Goal: Task Accomplishment & Management: Manage account settings

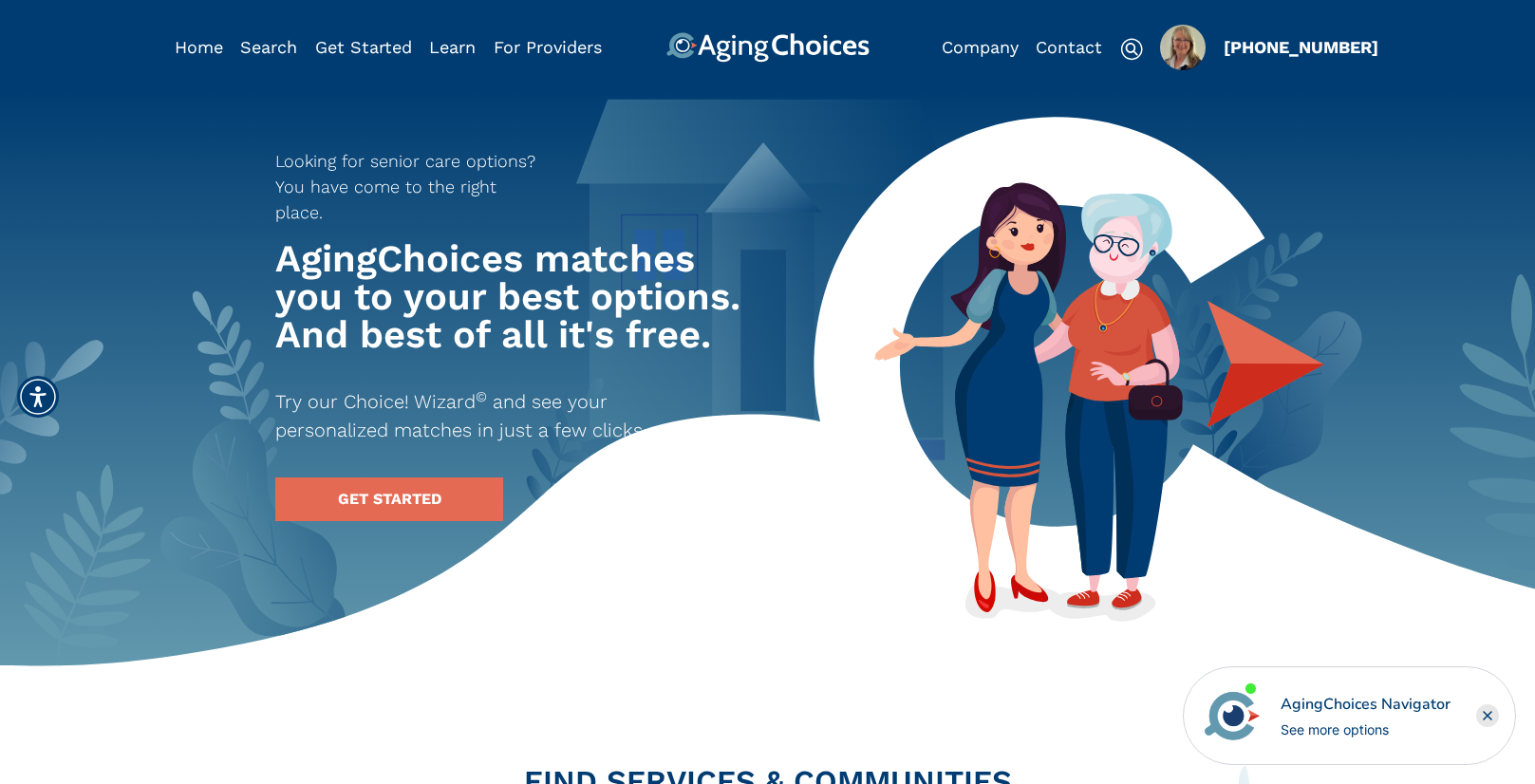
click at [1178, 42] on img "Popover trigger" at bounding box center [1182, 47] width 45 height 45
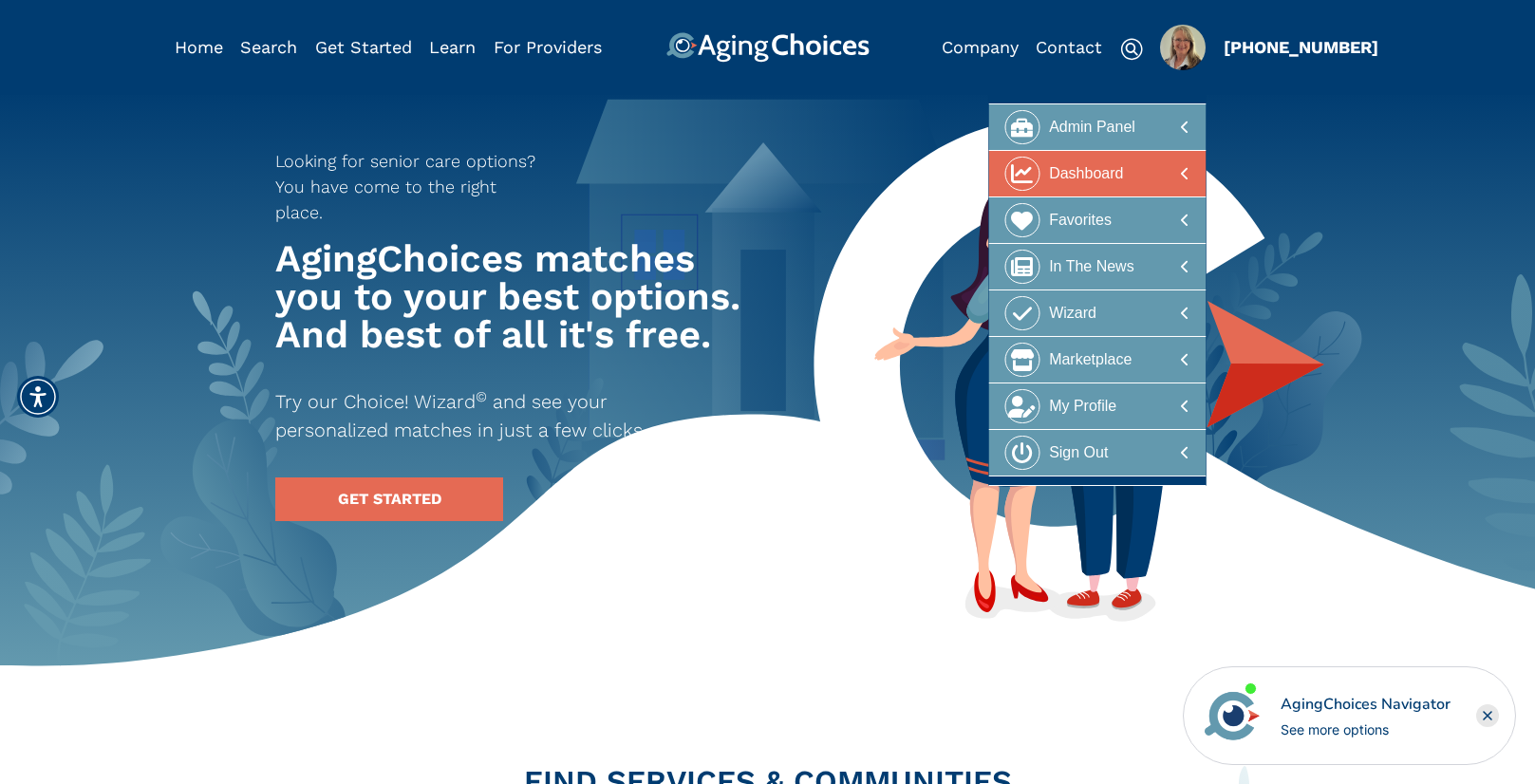
click at [1141, 168] on div at bounding box center [1097, 175] width 184 height 36
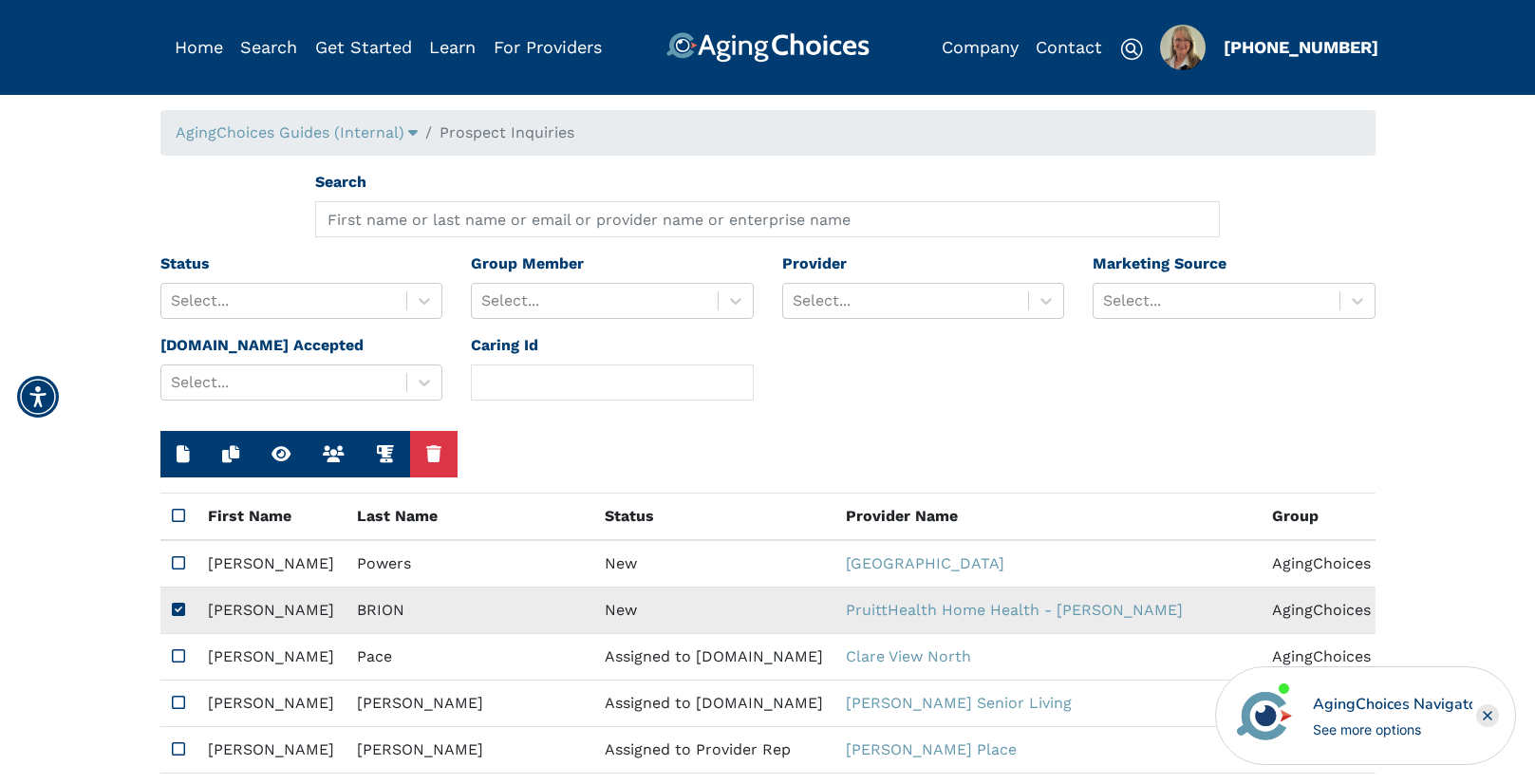
click at [594, 606] on td "New" at bounding box center [714, 610] width 241 height 46
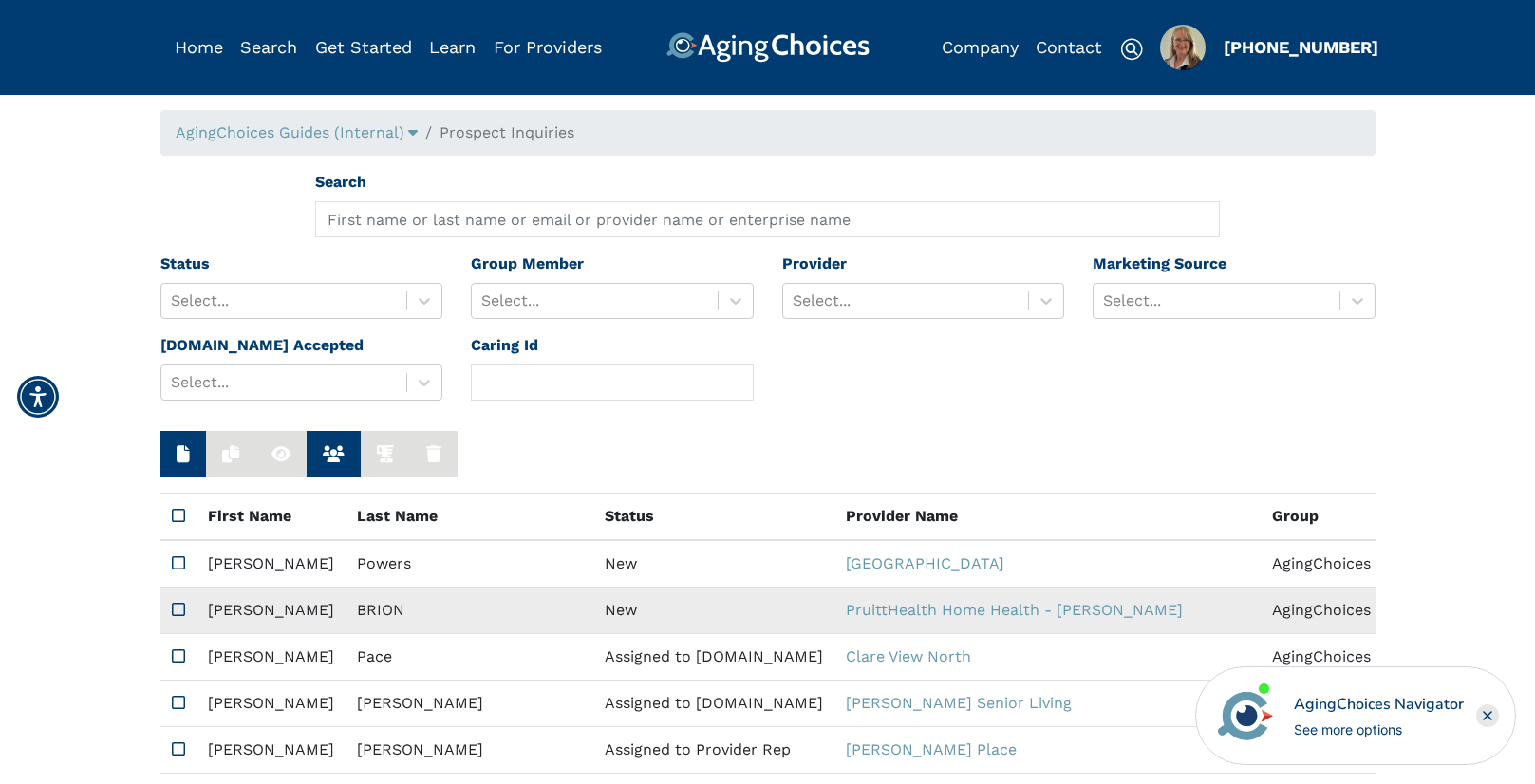
click at [594, 606] on td "New" at bounding box center [714, 610] width 241 height 46
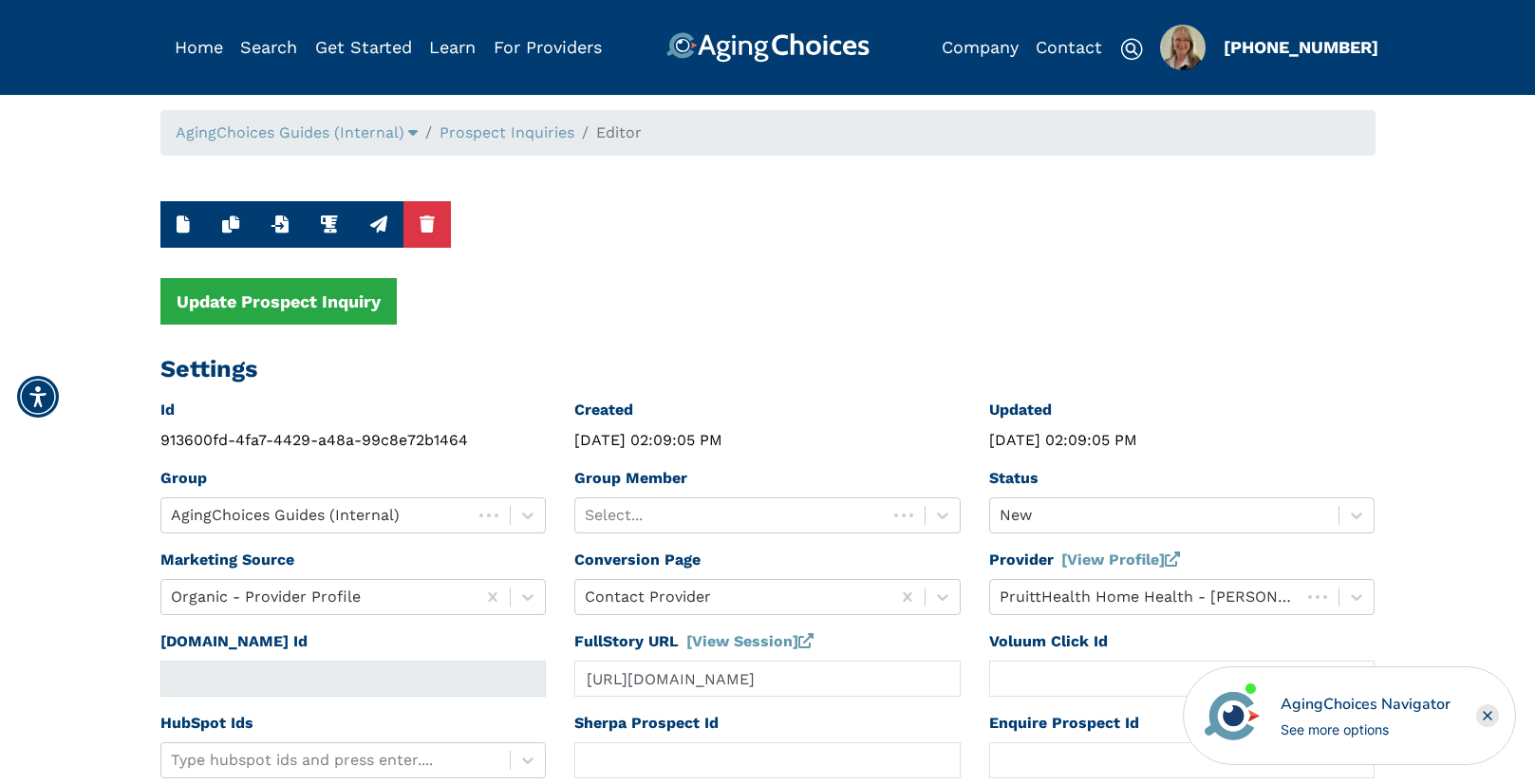
click at [1494, 713] on rect "Close" at bounding box center [1488, 715] width 23 height 23
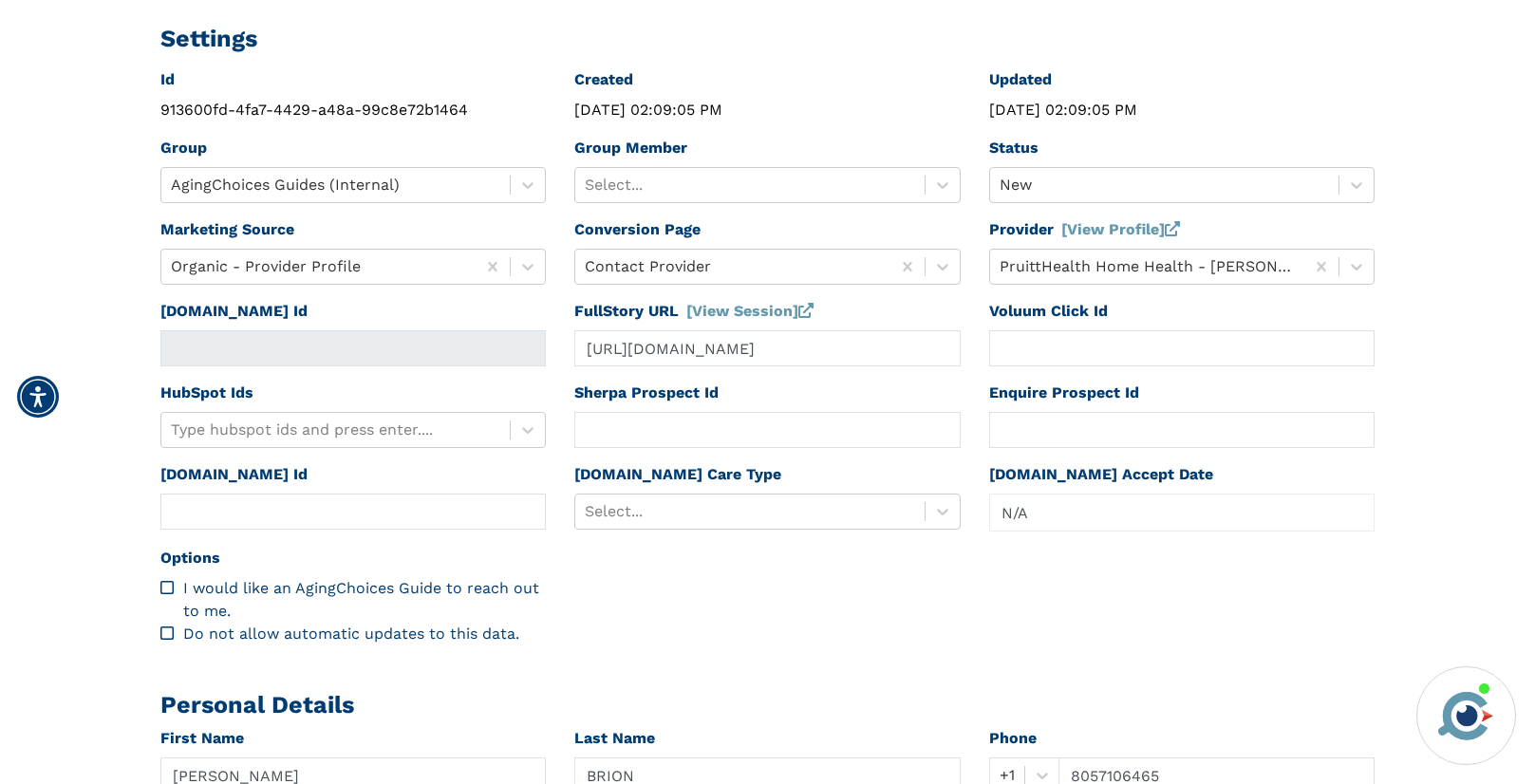
scroll to position [330, 0]
click at [709, 186] on div at bounding box center [750, 185] width 330 height 27
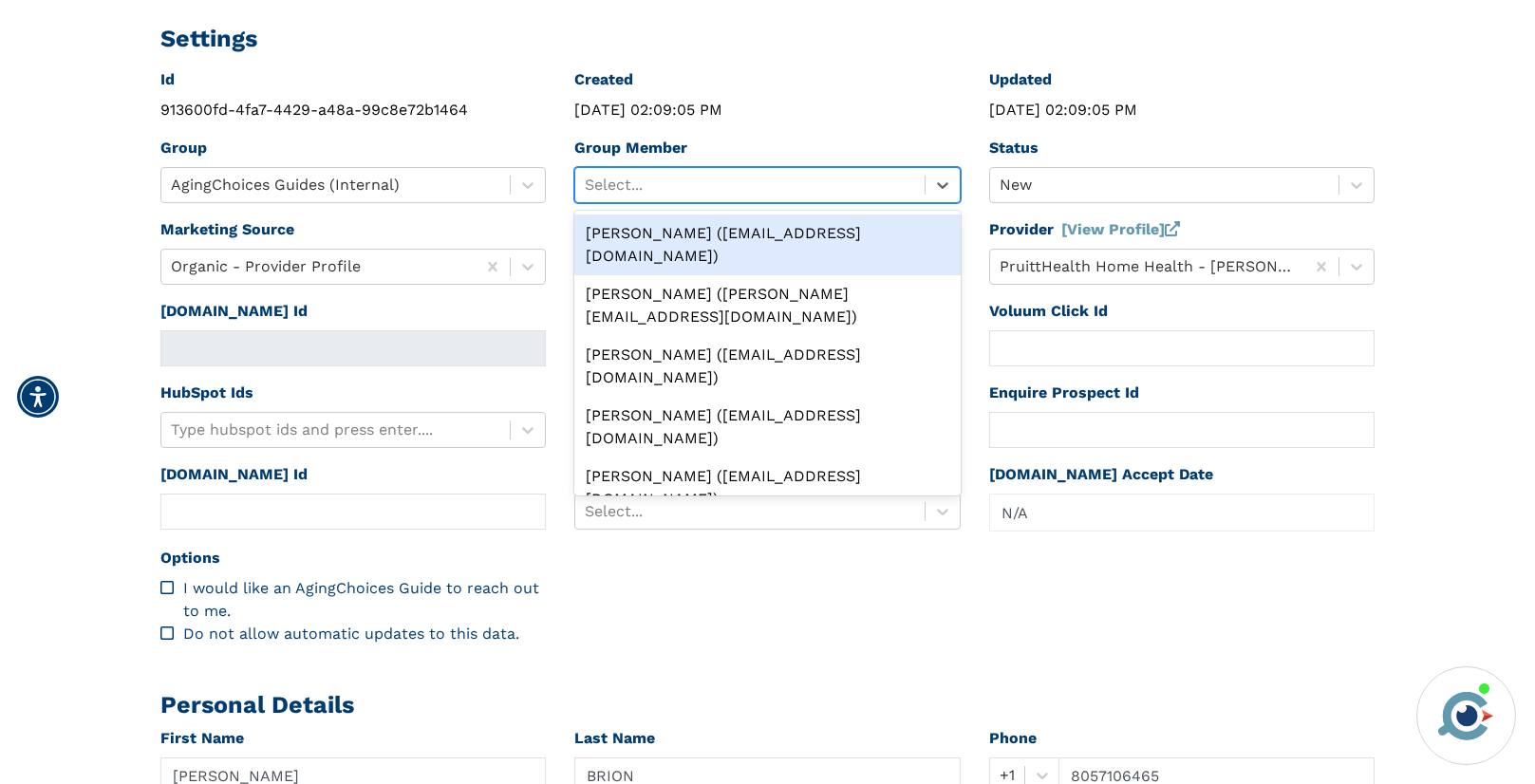
click at [709, 233] on div "Peggy Wilcox (pwilcox@lifestylecx.com)" at bounding box center [767, 245] width 386 height 61
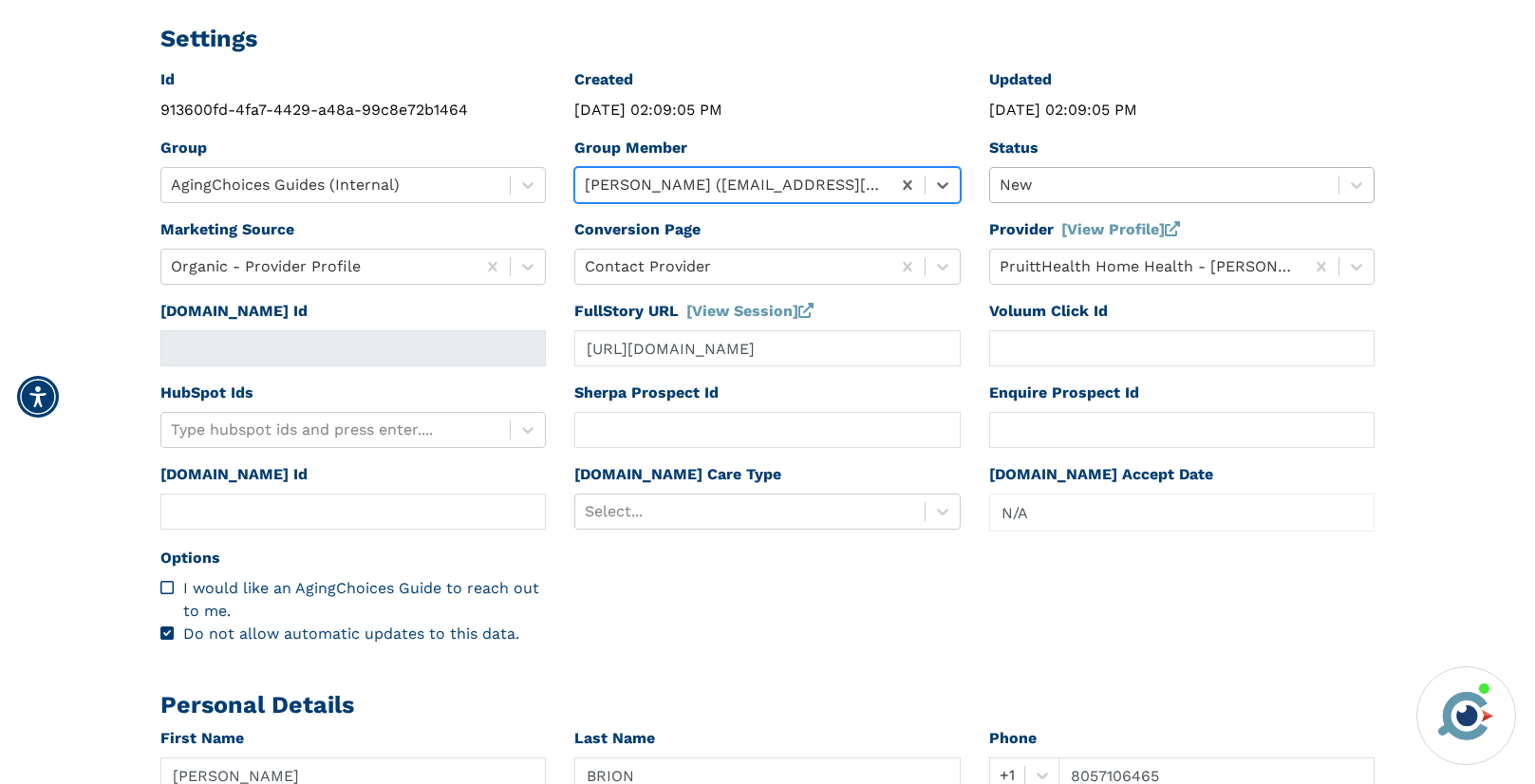
click at [1014, 183] on div at bounding box center [1165, 185] width 330 height 27
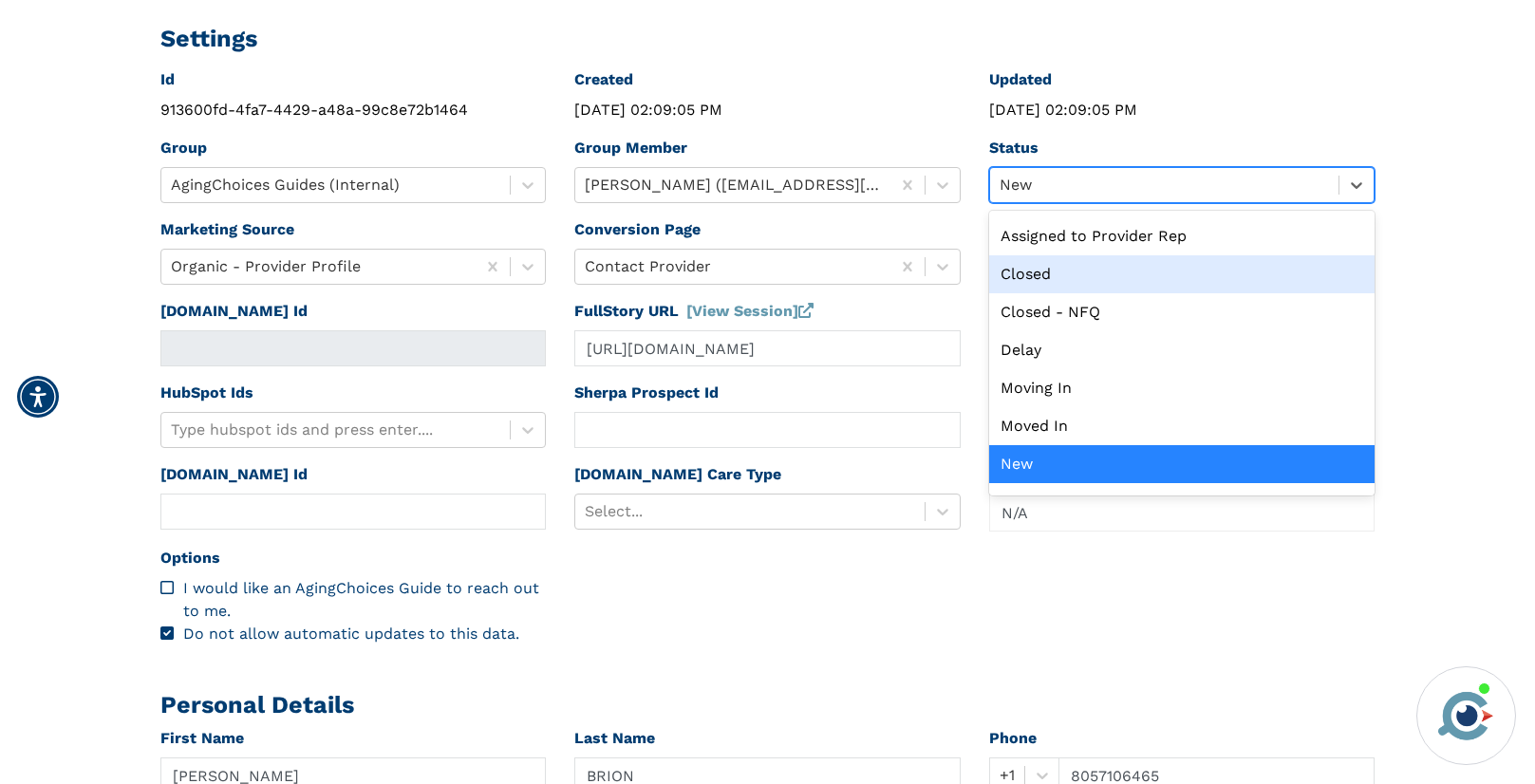
scroll to position [0, 0]
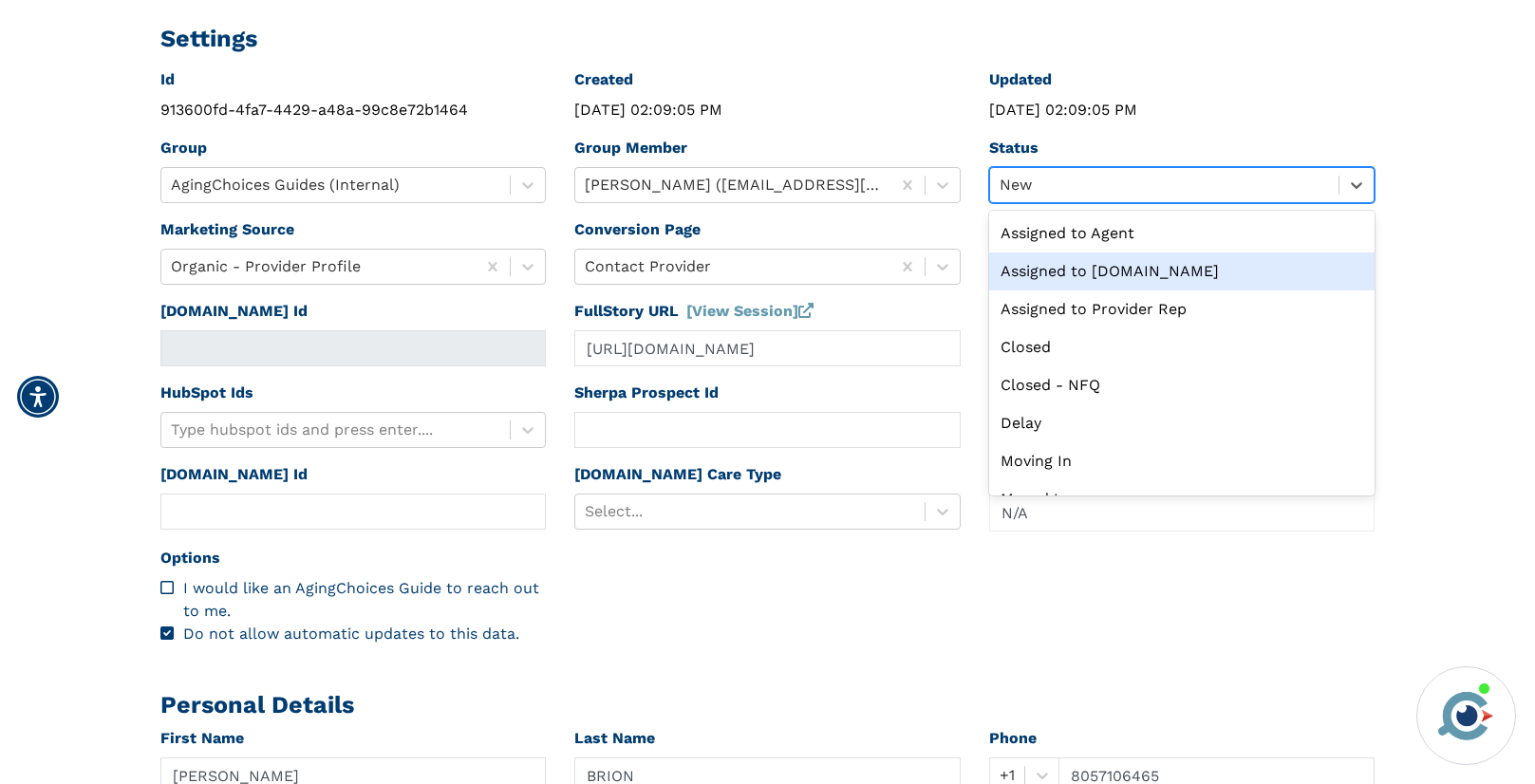
click at [1059, 265] on div "Assigned to Caring.com" at bounding box center [1181, 272] width 386 height 38
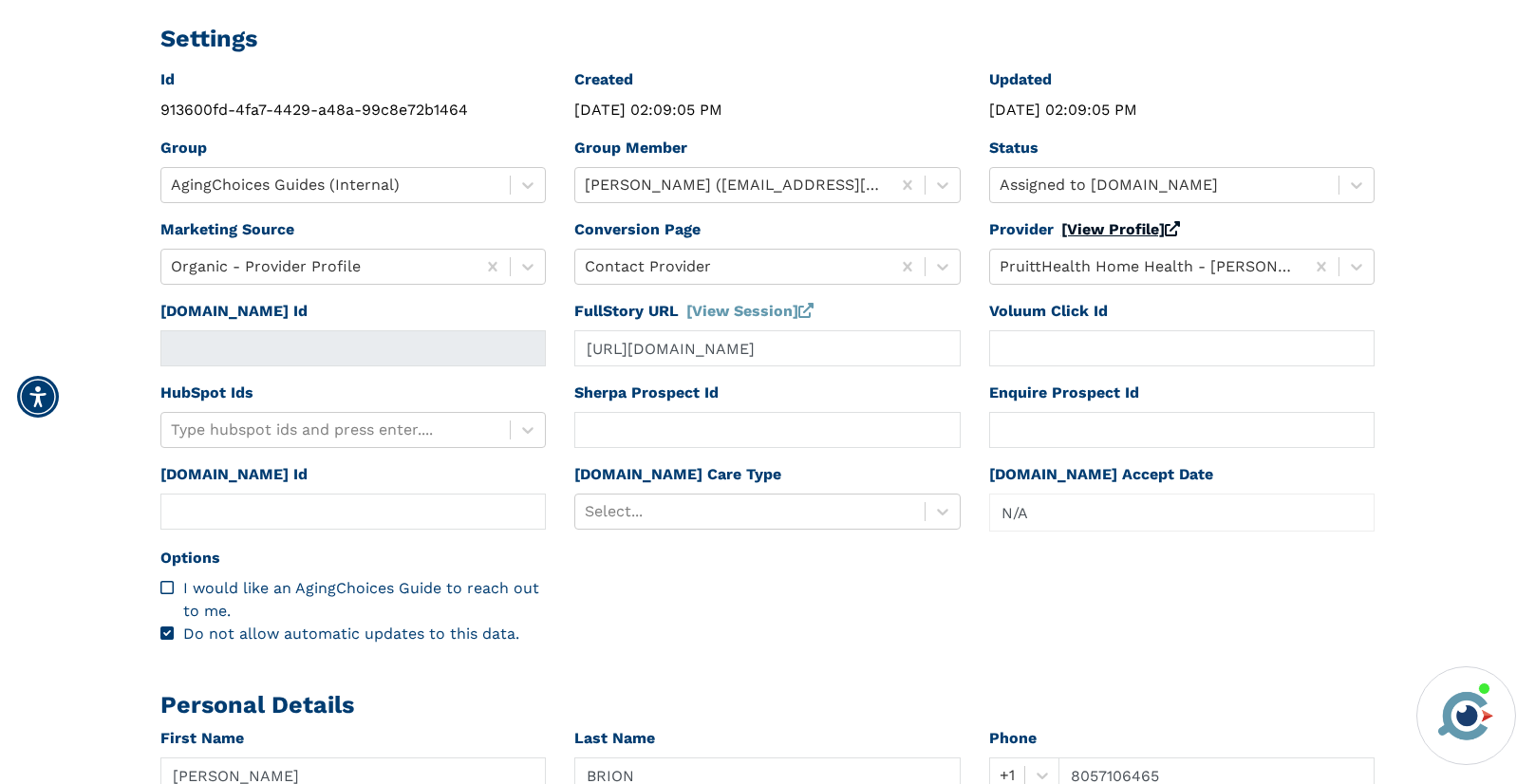
click at [1129, 228] on link "[View Profile]" at bounding box center [1121, 229] width 119 height 18
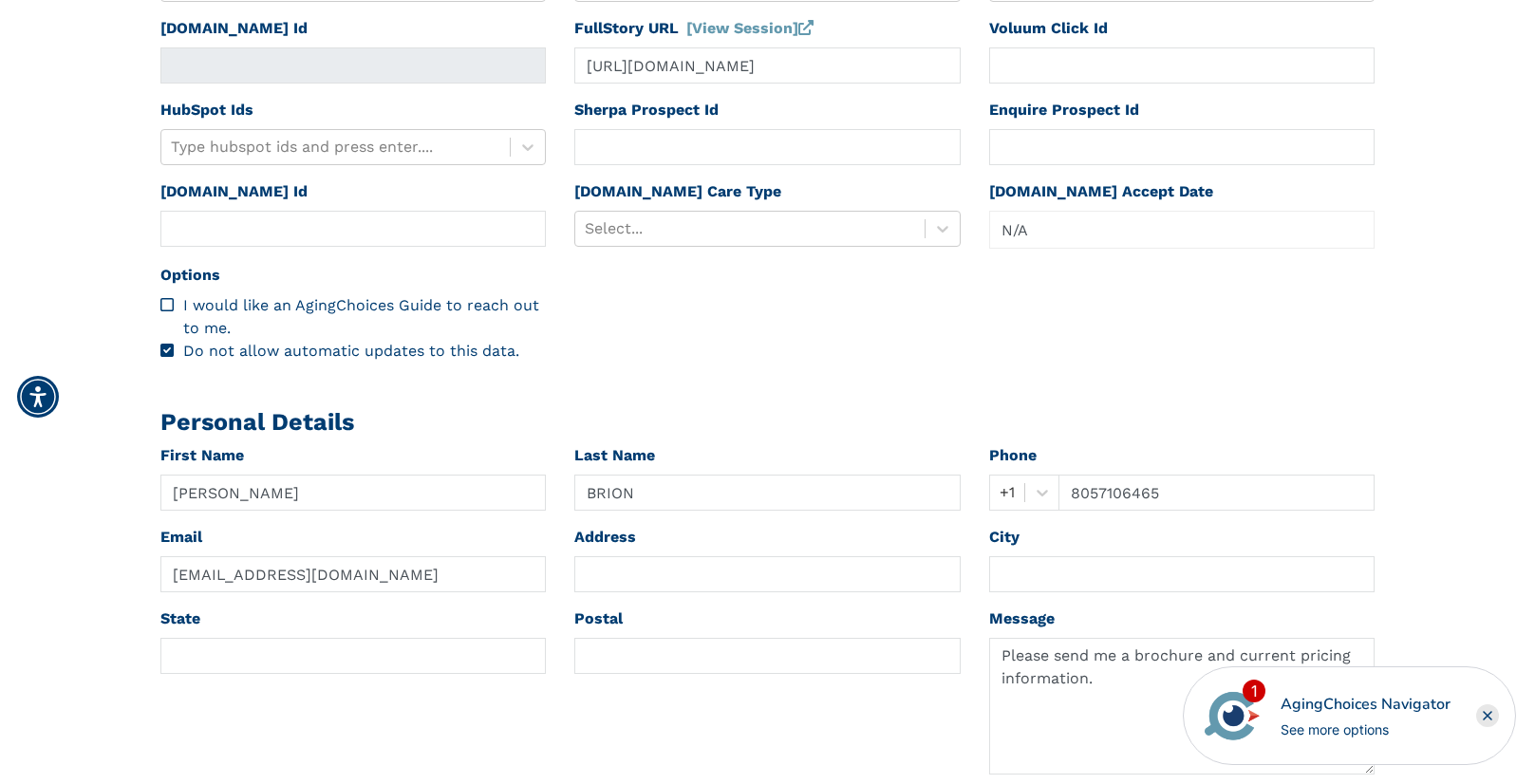
scroll to position [622, 0]
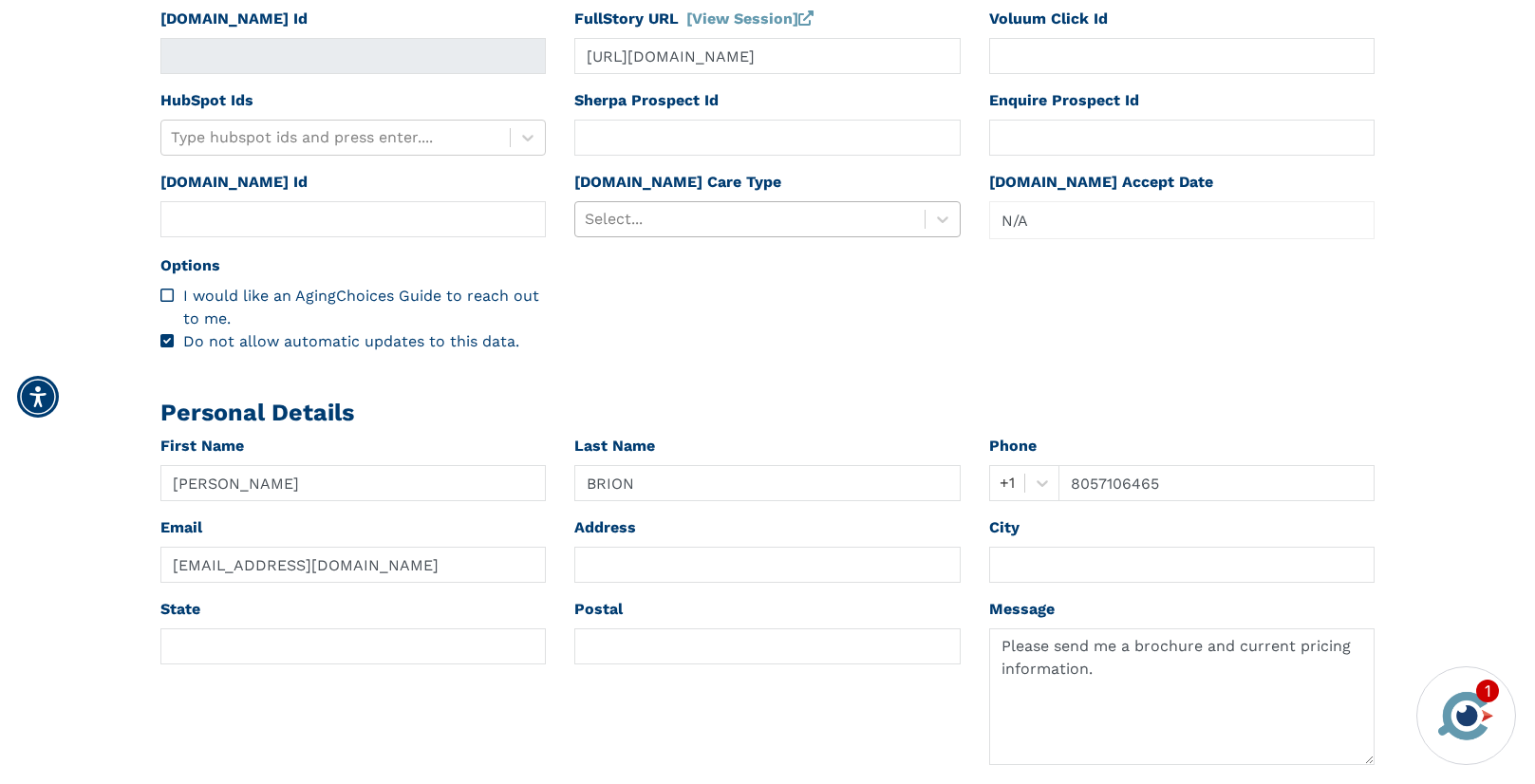
click at [652, 217] on div at bounding box center [750, 219] width 330 height 27
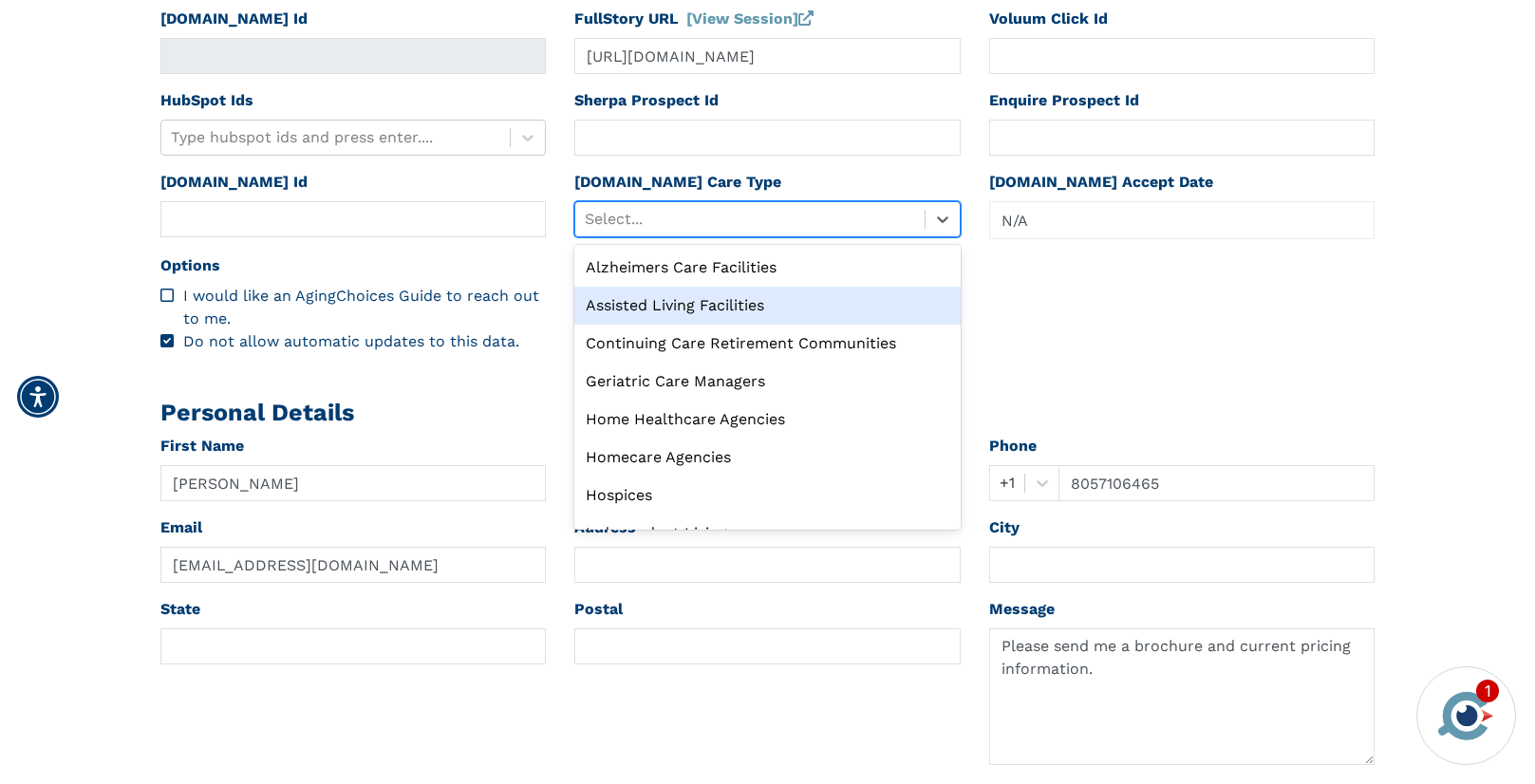
click at [651, 304] on div "Assisted Living Facilities" at bounding box center [767, 305] width 386 height 38
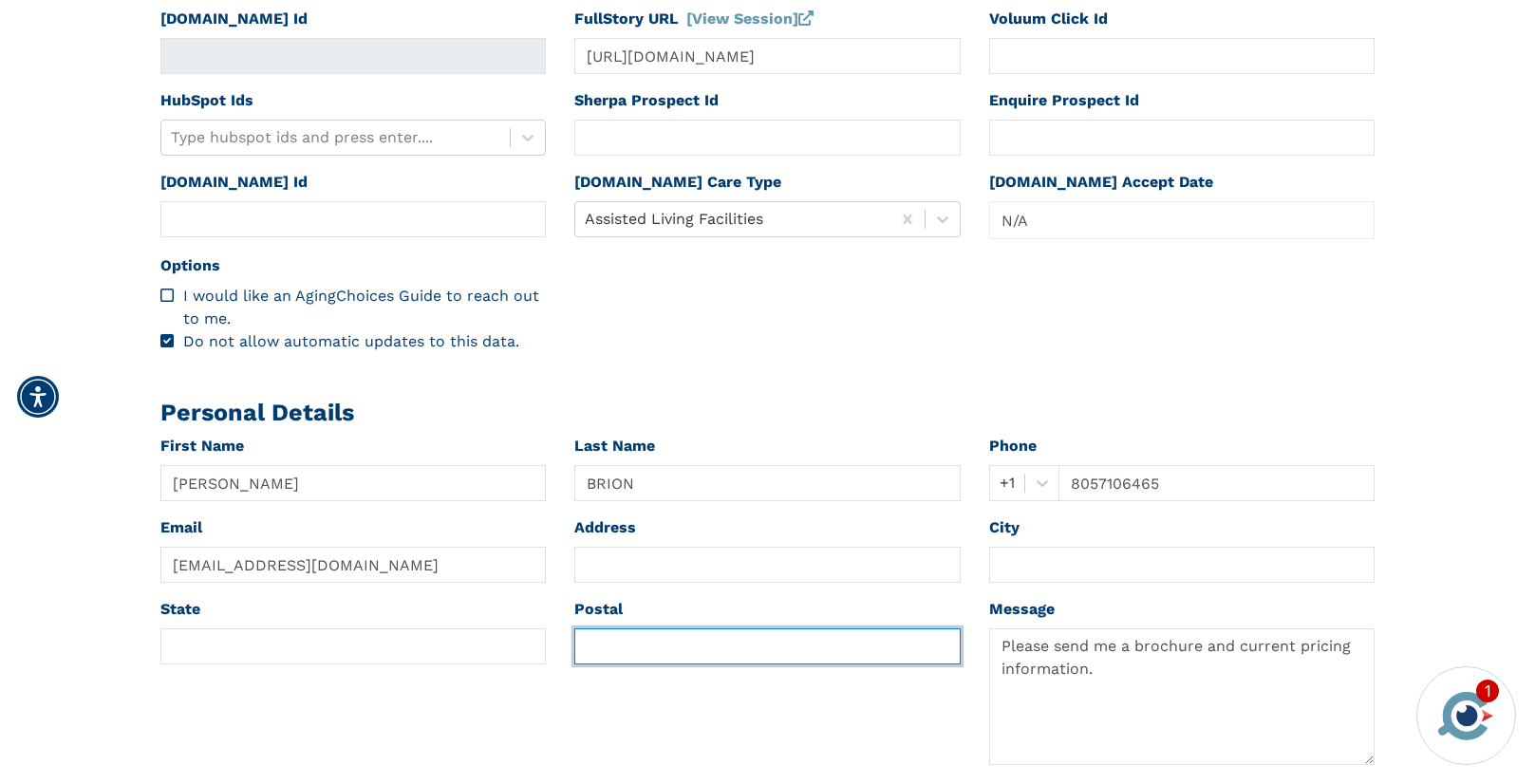
click at [638, 644] on input "text" at bounding box center [767, 646] width 386 height 37
paste input "28777"
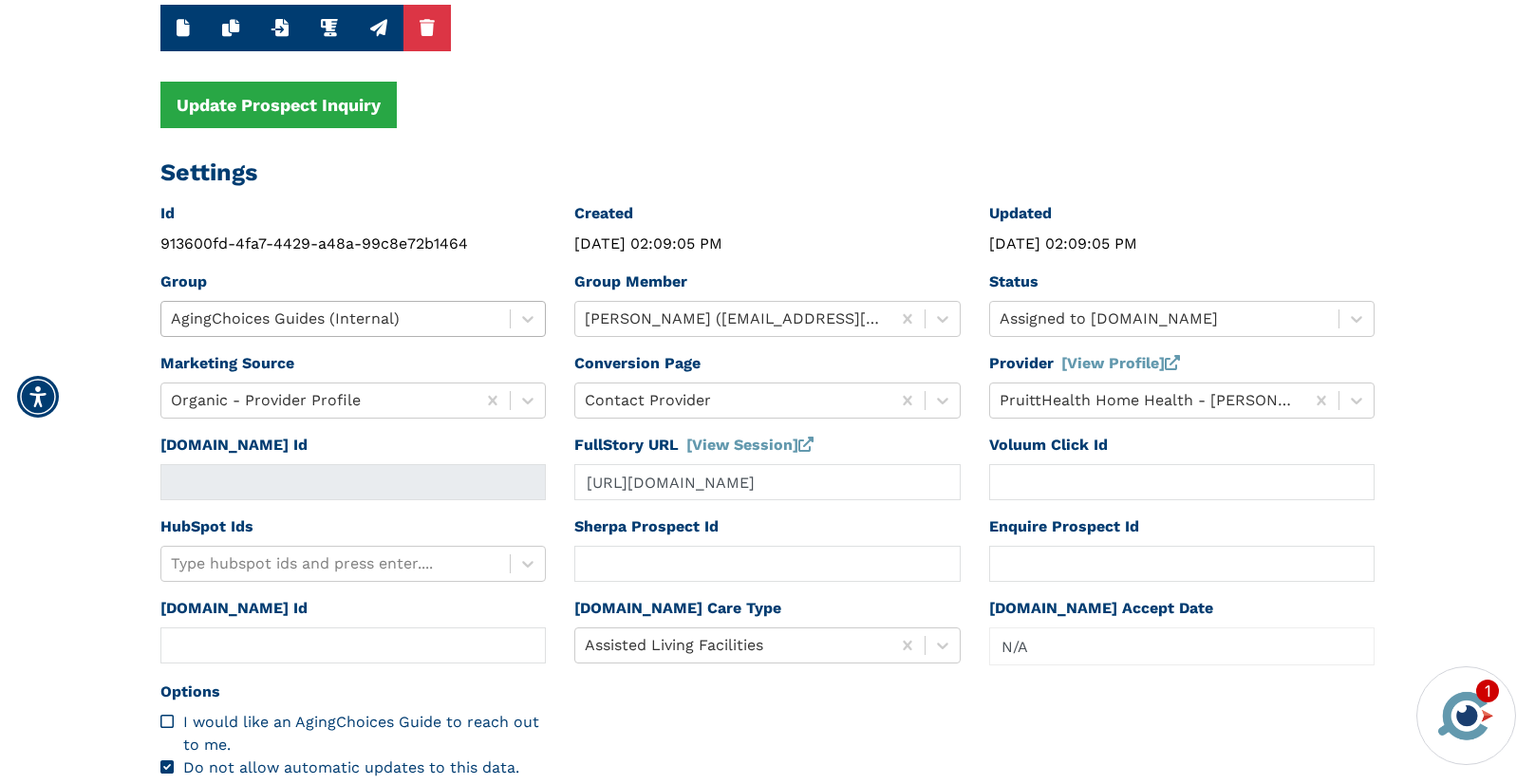
scroll to position [0, 0]
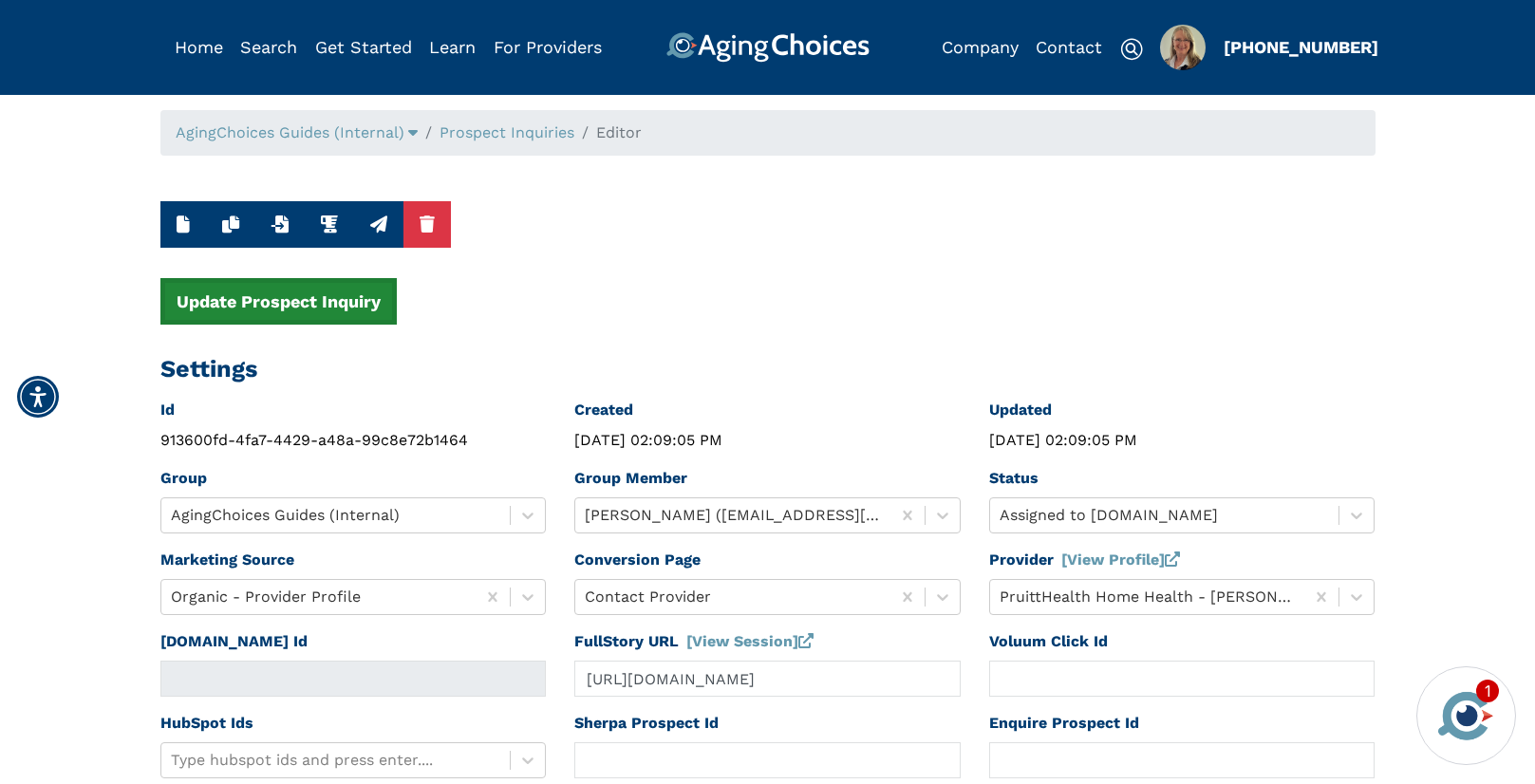
type input "28777"
click at [354, 299] on button "Update Prospect Inquiry" at bounding box center [278, 301] width 236 height 46
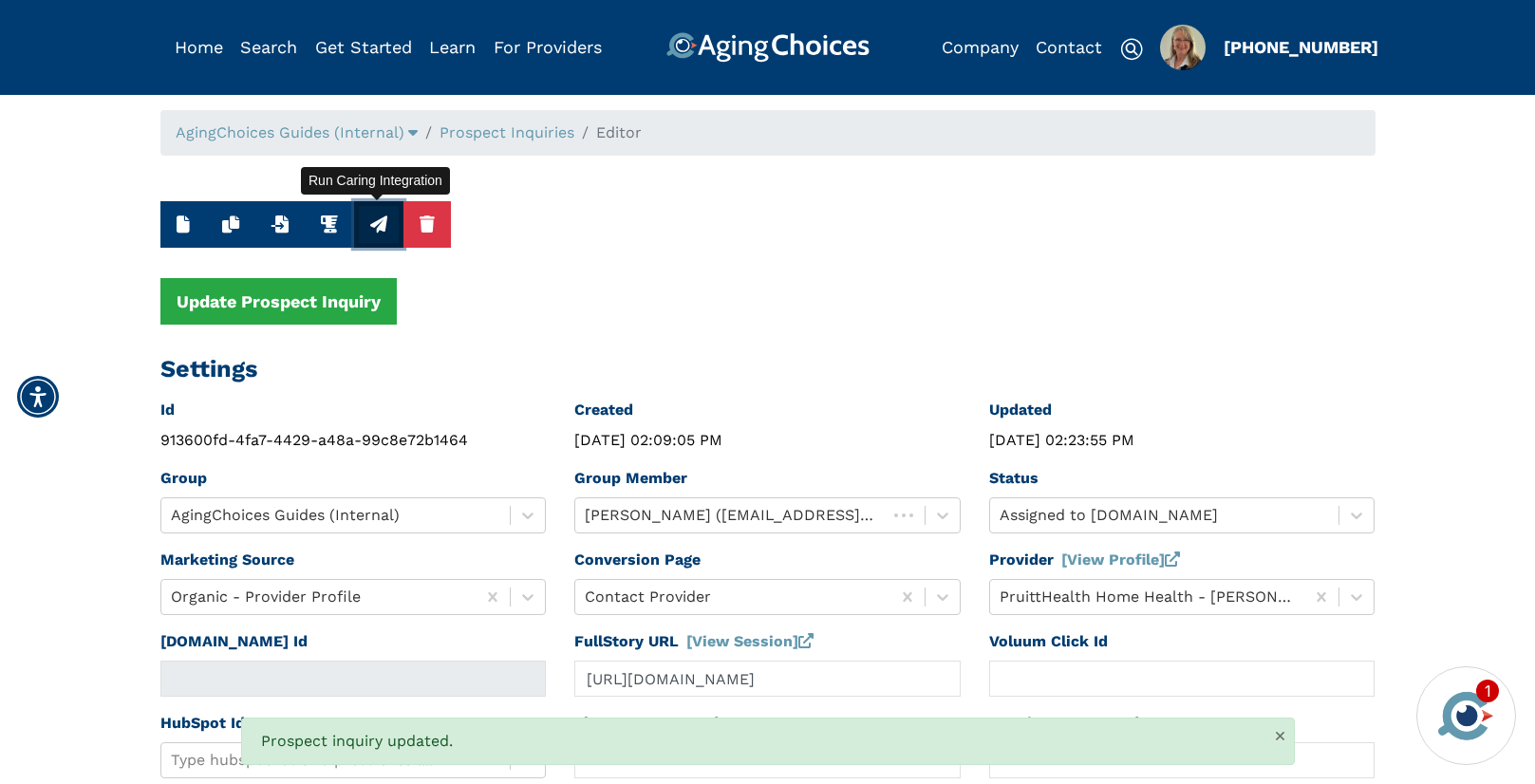
click at [382, 229] on icon "button" at bounding box center [378, 223] width 17 height 17
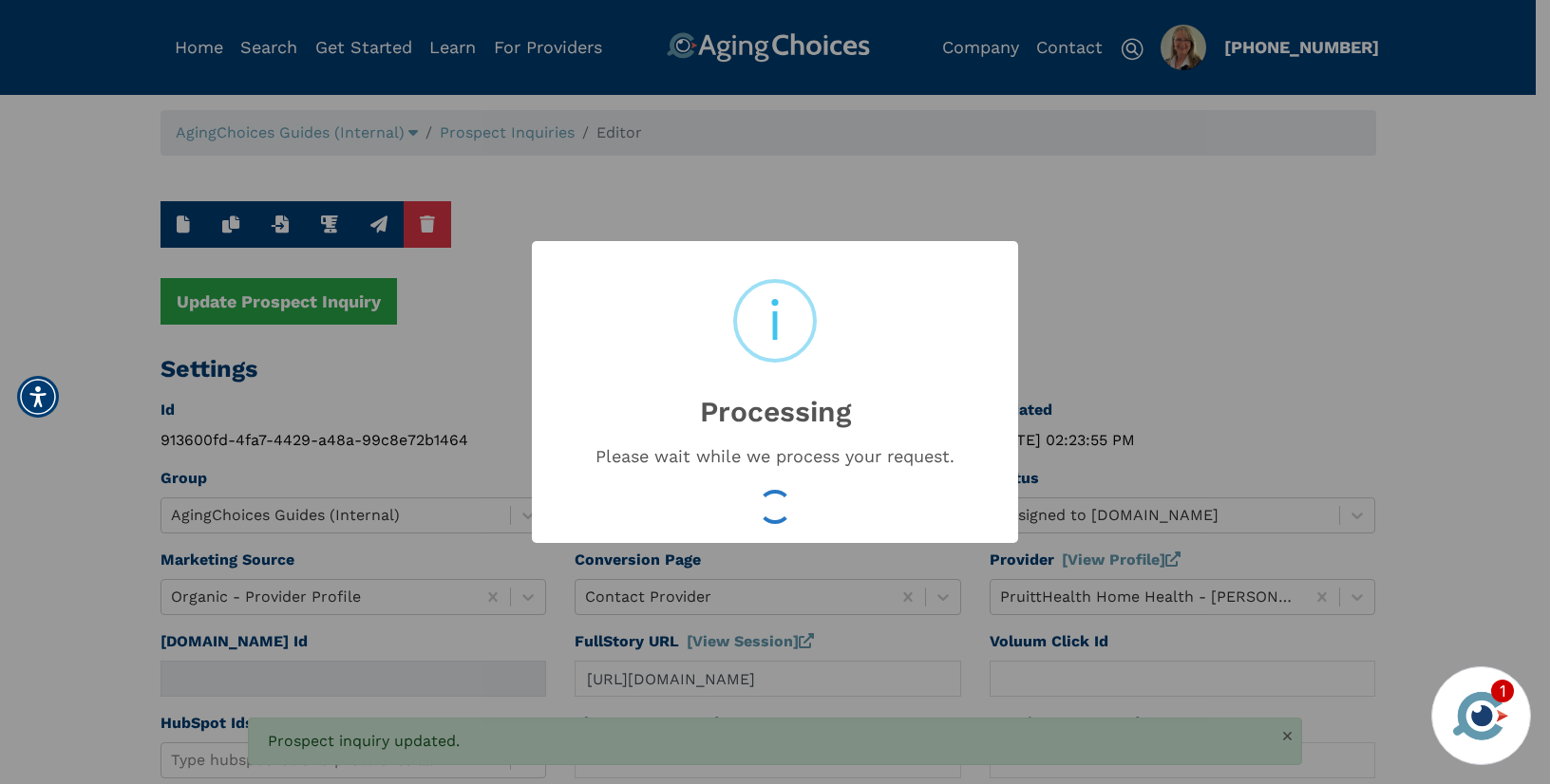
type input "16549142"
type input "Aug 20, 2025 02:23:57 PM"
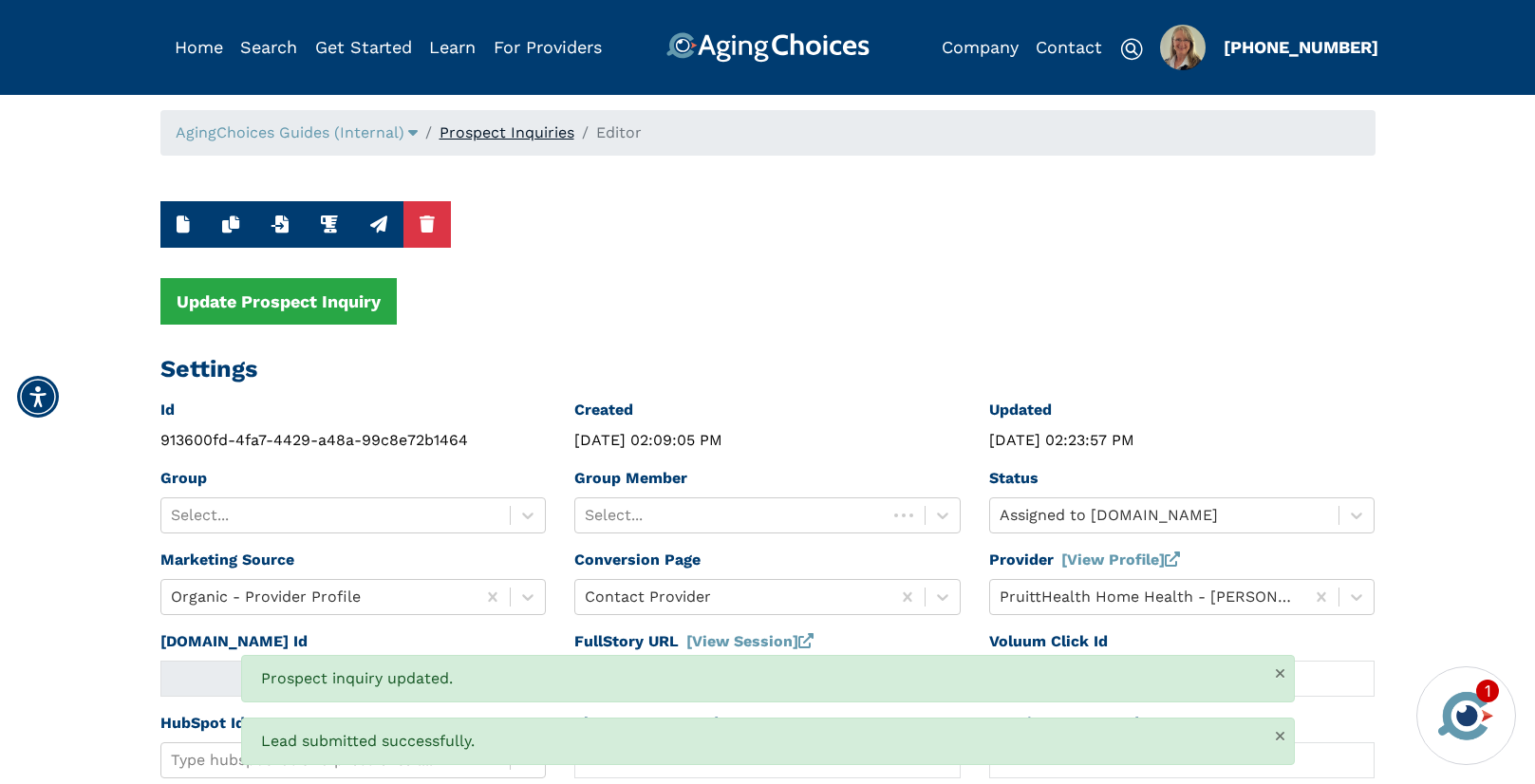
click at [536, 135] on link "Prospect Inquiries" at bounding box center [507, 132] width 134 height 18
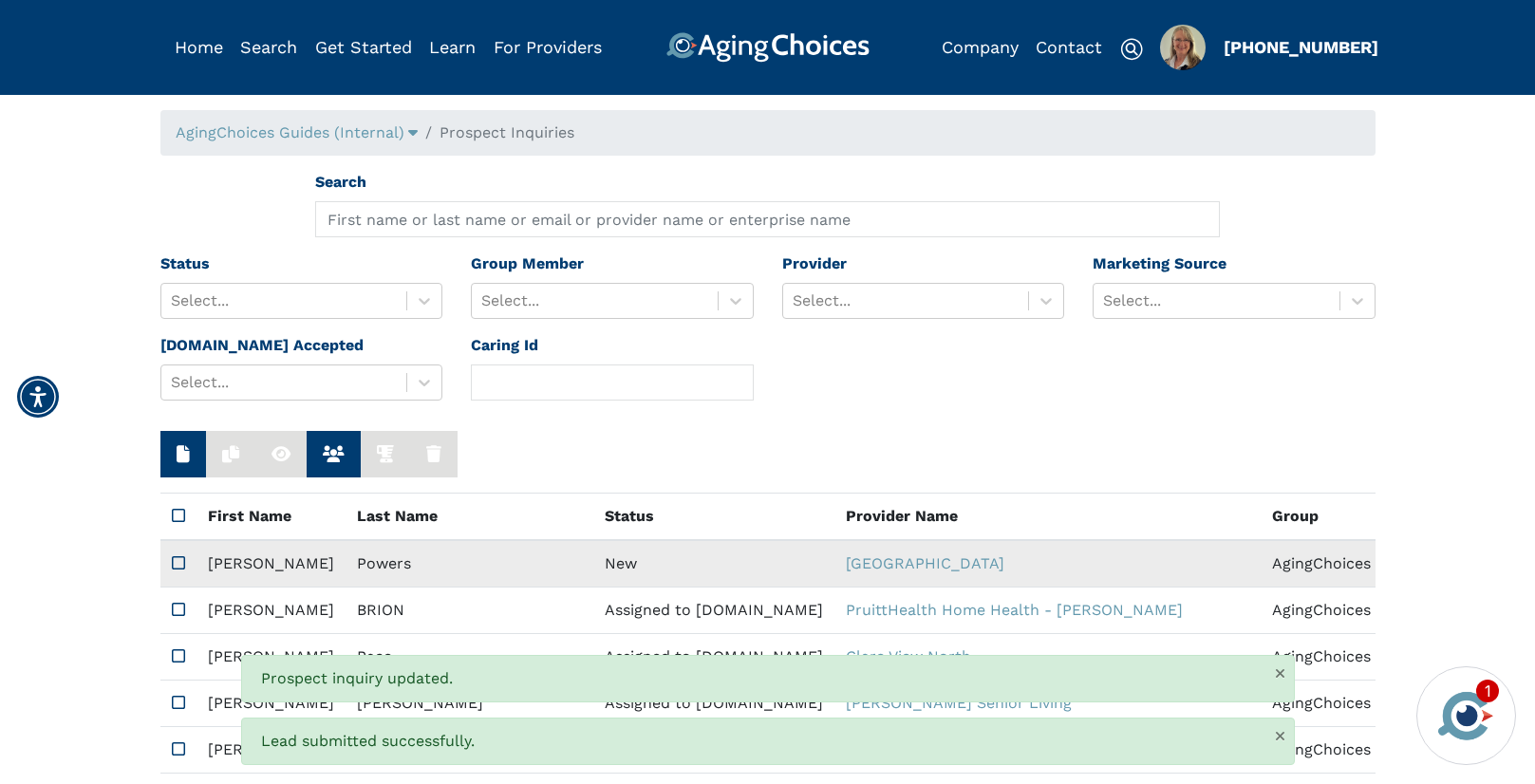
click at [594, 575] on td "New" at bounding box center [714, 564] width 241 height 47
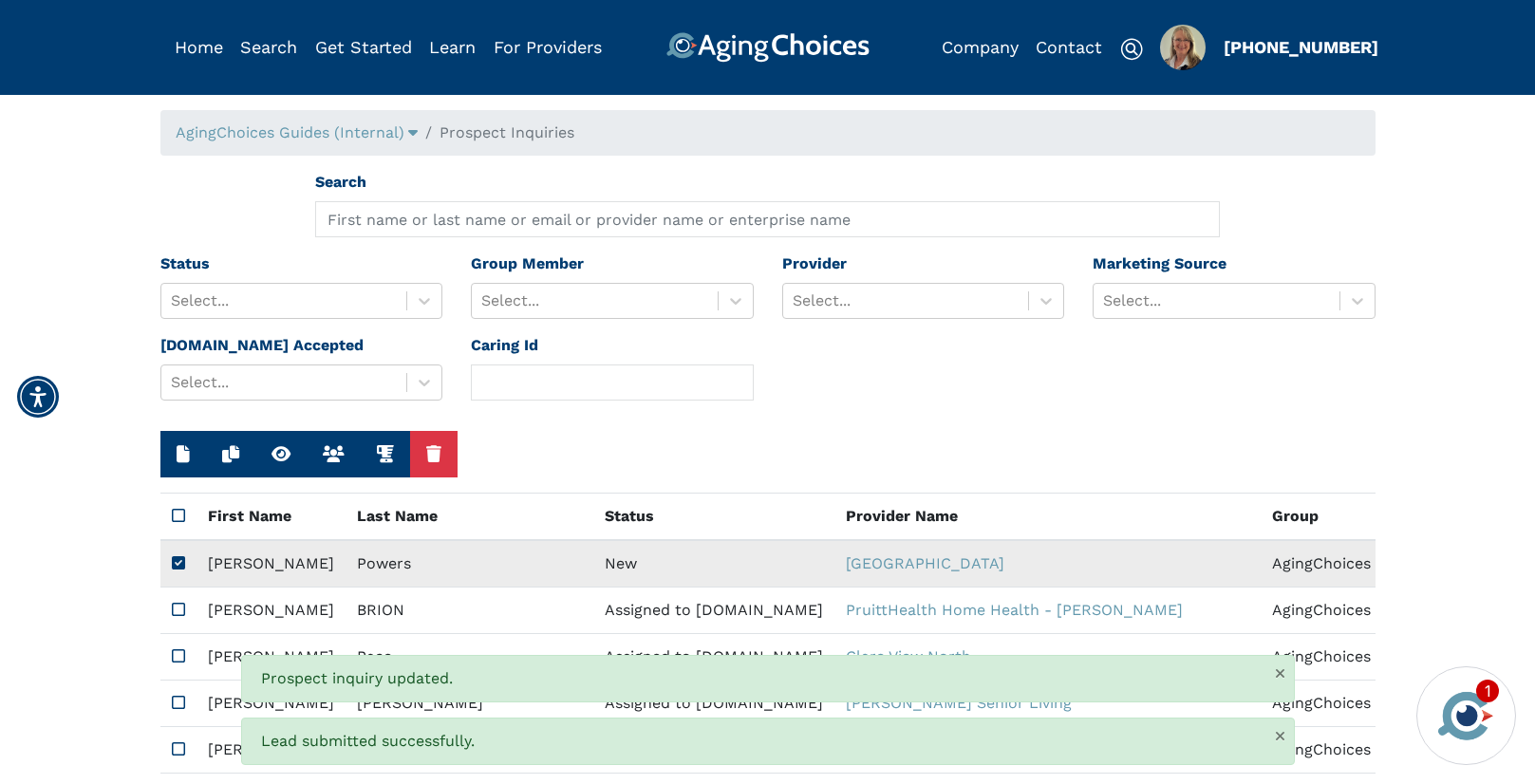
click at [594, 575] on td "New" at bounding box center [714, 564] width 241 height 47
type input "https://app.fullstory.com/ui/KWY46/session/1bd2427f-08de-4606-97e9-633407145d46…"
type input "N/A"
type input "JoAnne"
type input "Powers"
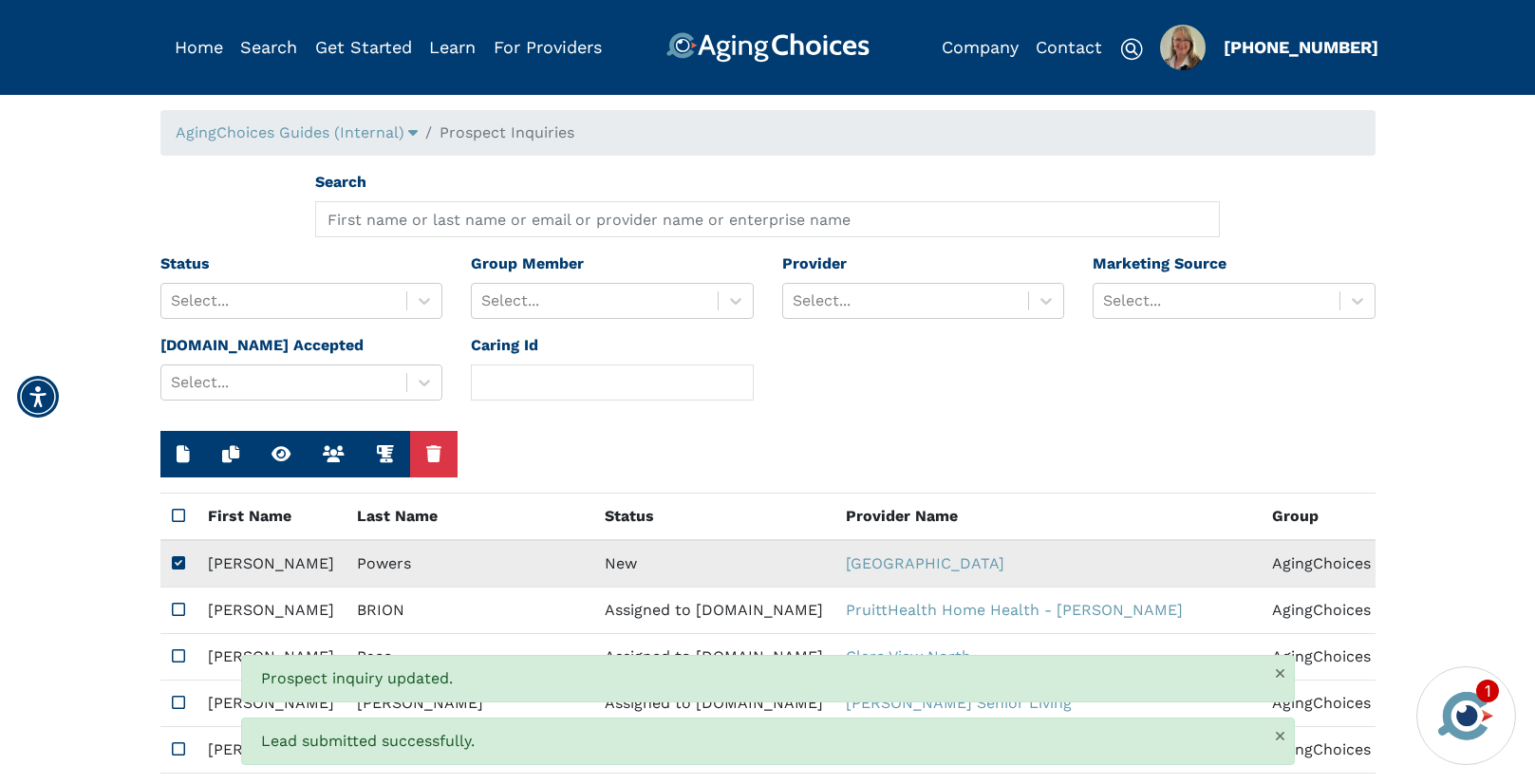
type input "714-654-5245"
type input "Joanne.p.powers@gmail.com"
type textarea "Please contact me with your pricing. I am not currently looking, but I want to …"
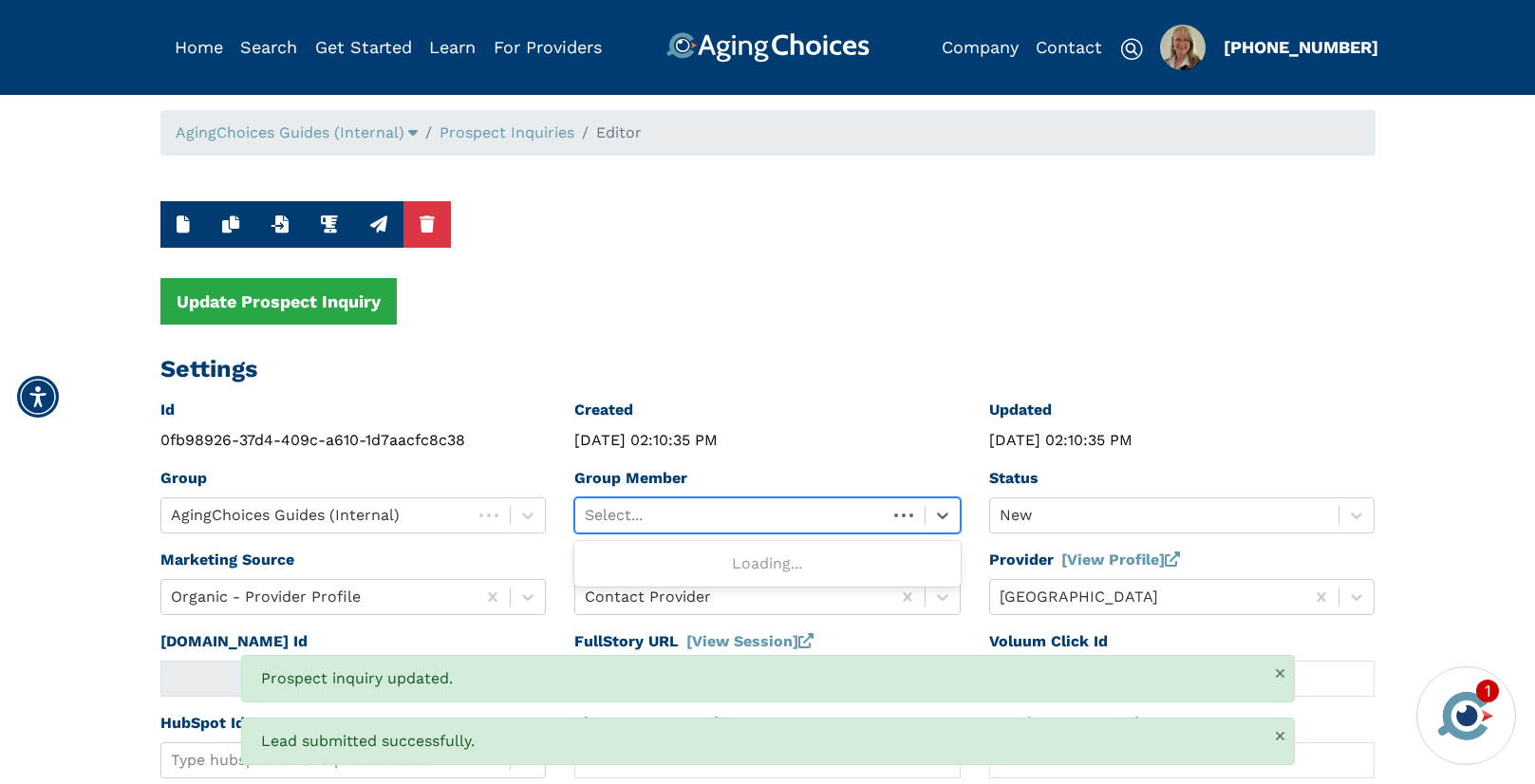
click at [742, 506] on div at bounding box center [731, 514] width 292 height 27
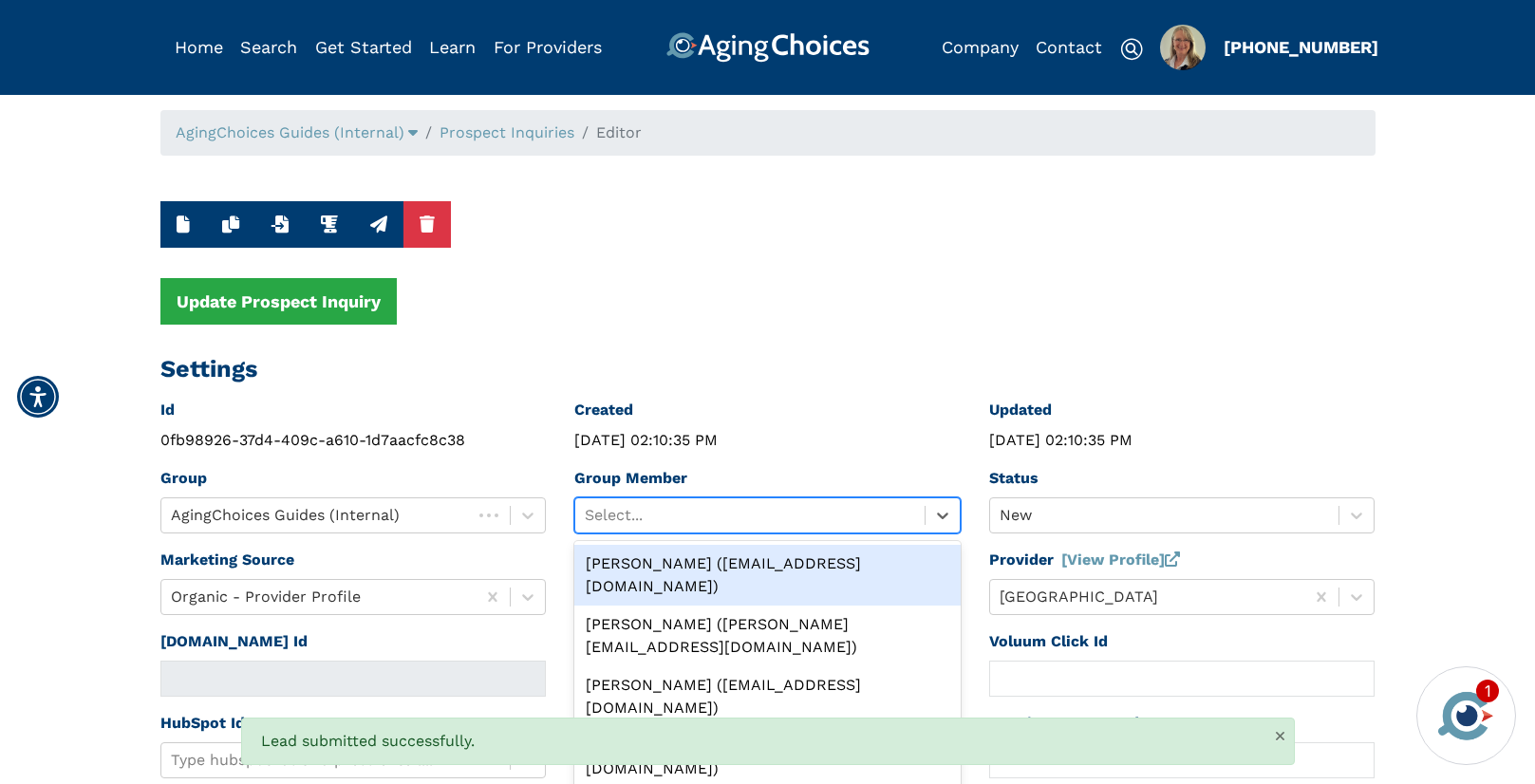
click at [742, 559] on div "Peggy Wilcox (pwilcox@lifestylecx.com)" at bounding box center [767, 576] width 386 height 61
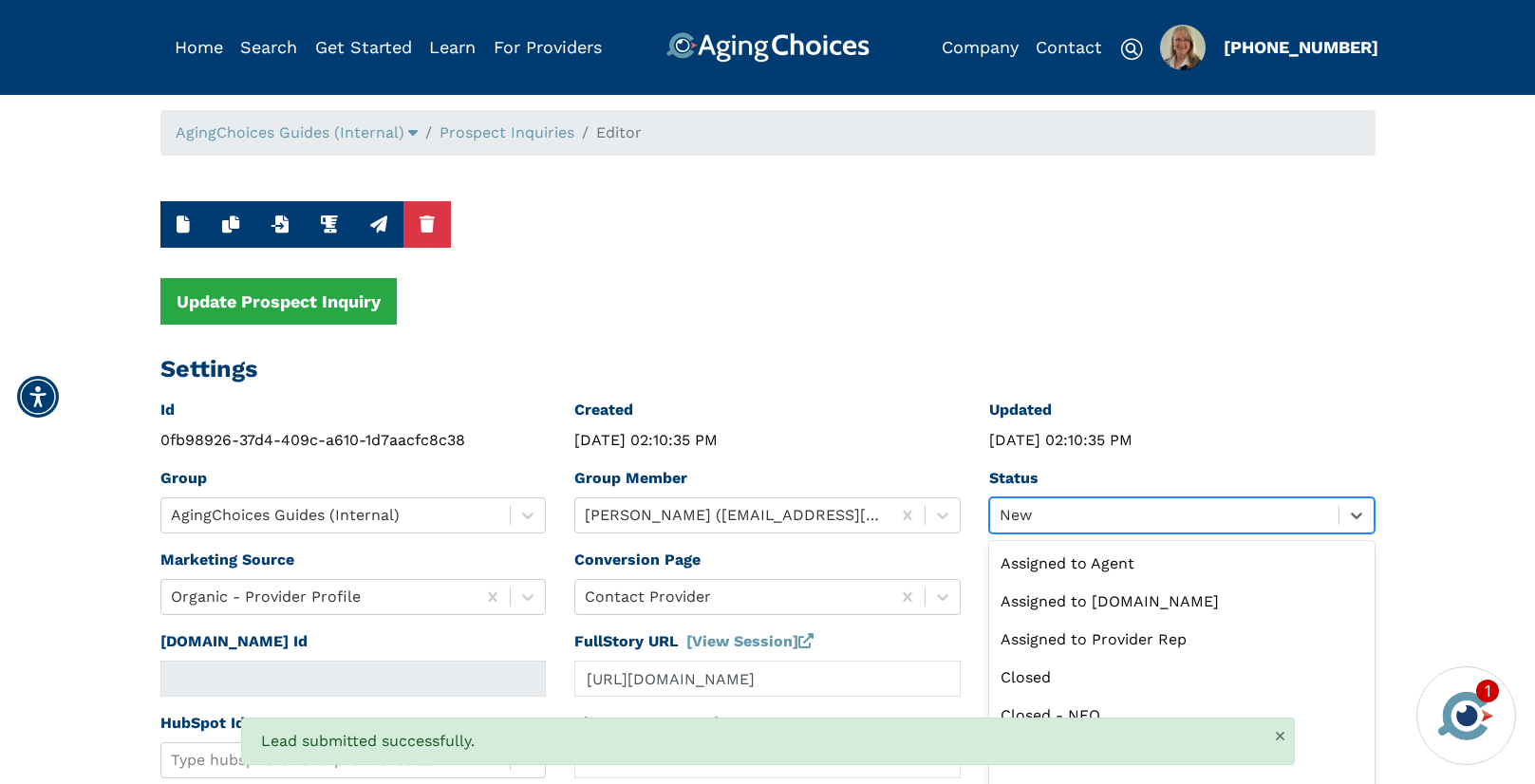
scroll to position [45, 0]
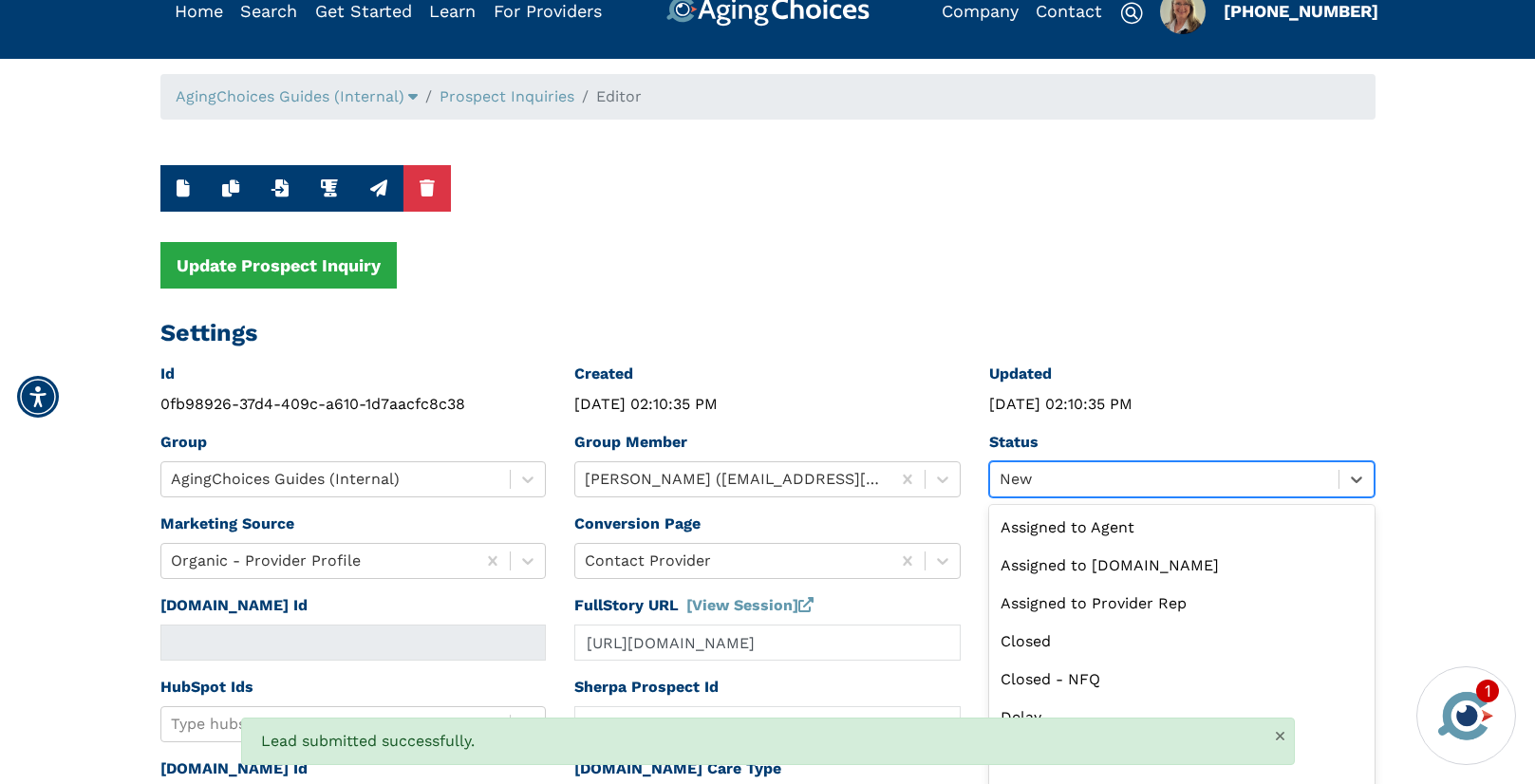
click at [1032, 498] on div "option New selected, 9 of 13. 13 results available. Use Up and Down to choose o…" at bounding box center [1181, 479] width 386 height 37
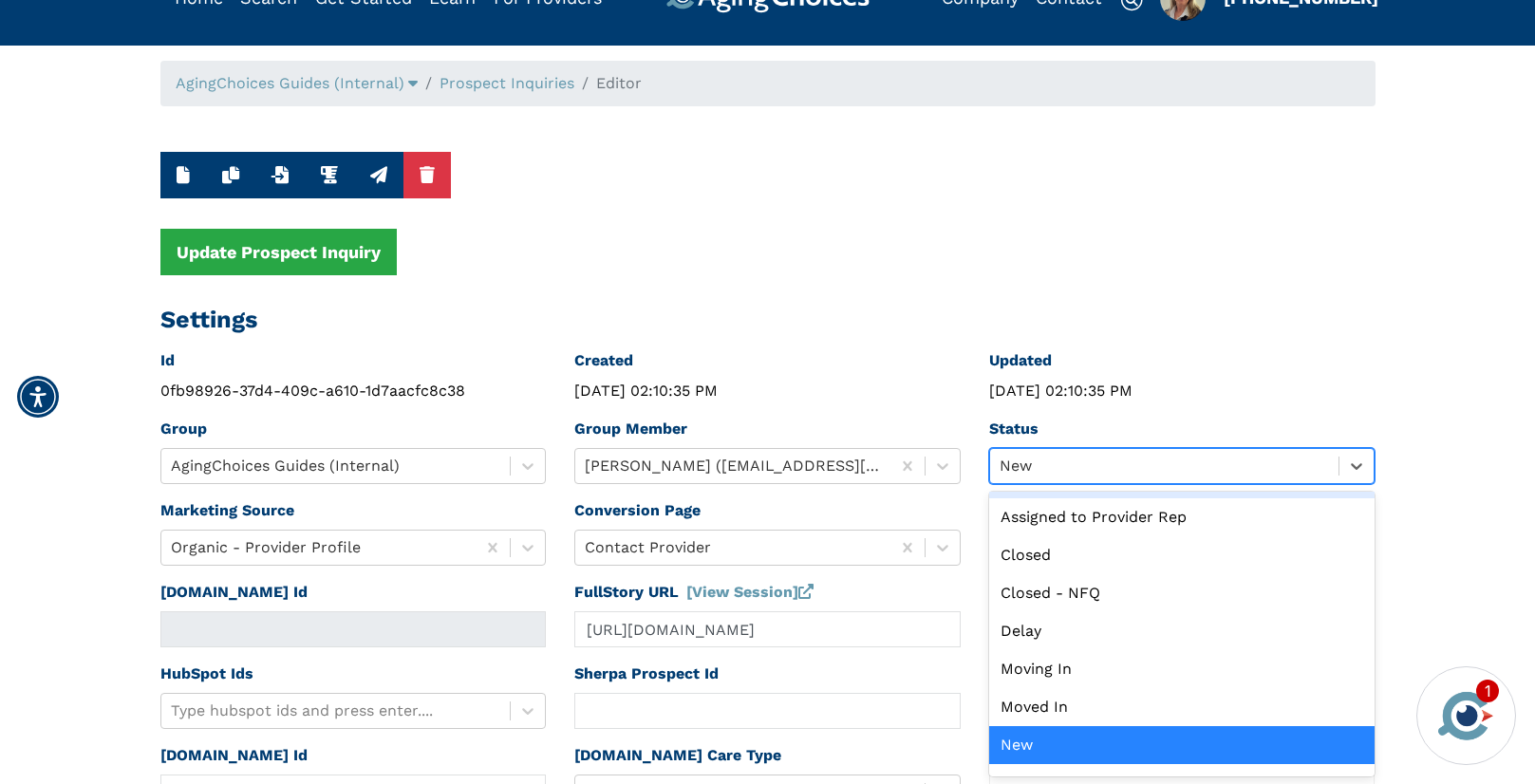
scroll to position [0, 0]
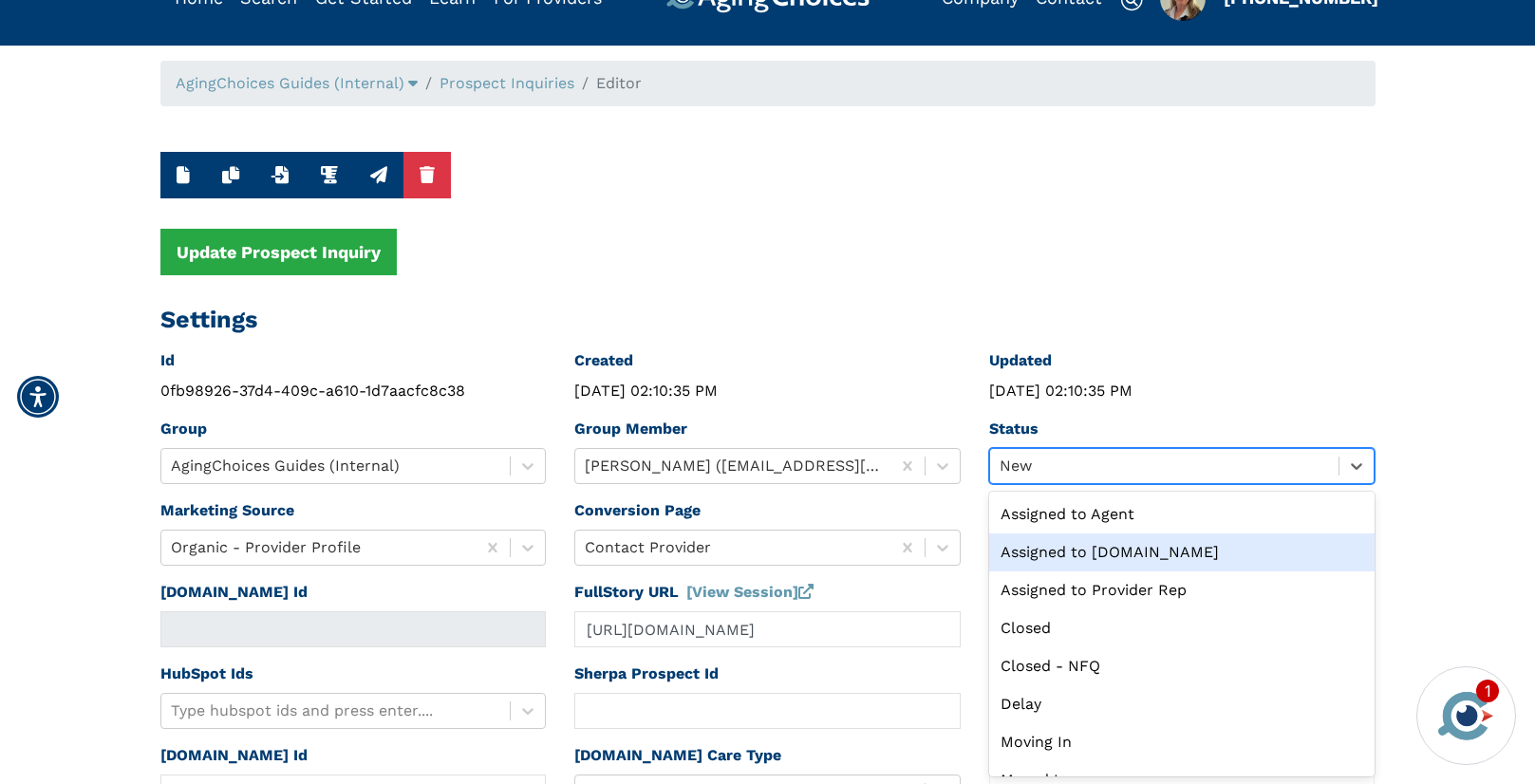
click at [1071, 549] on div "Assigned to Caring.com" at bounding box center [1181, 552] width 386 height 38
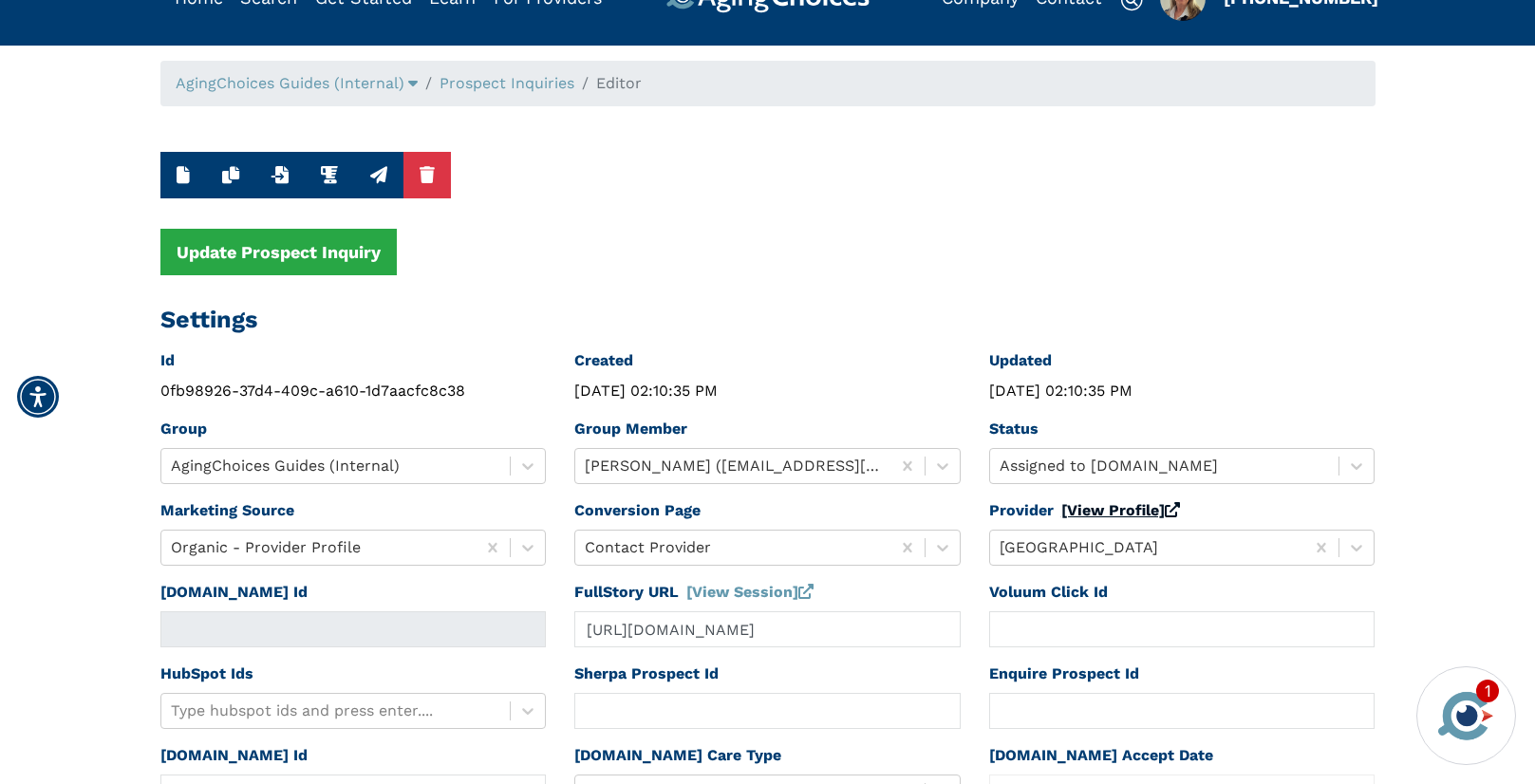
click at [1086, 511] on link "[View Profile]" at bounding box center [1121, 510] width 119 height 18
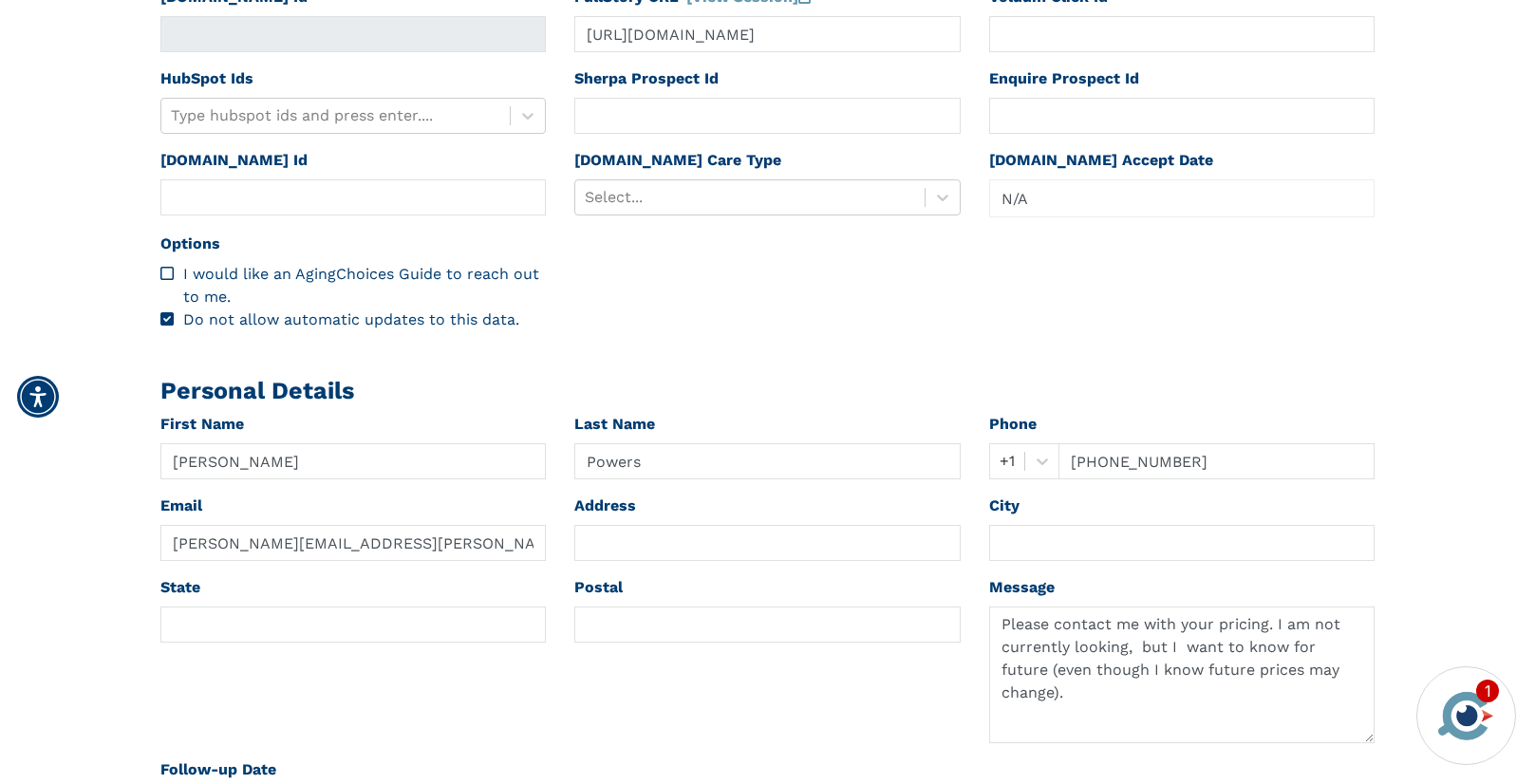
scroll to position [631, 0]
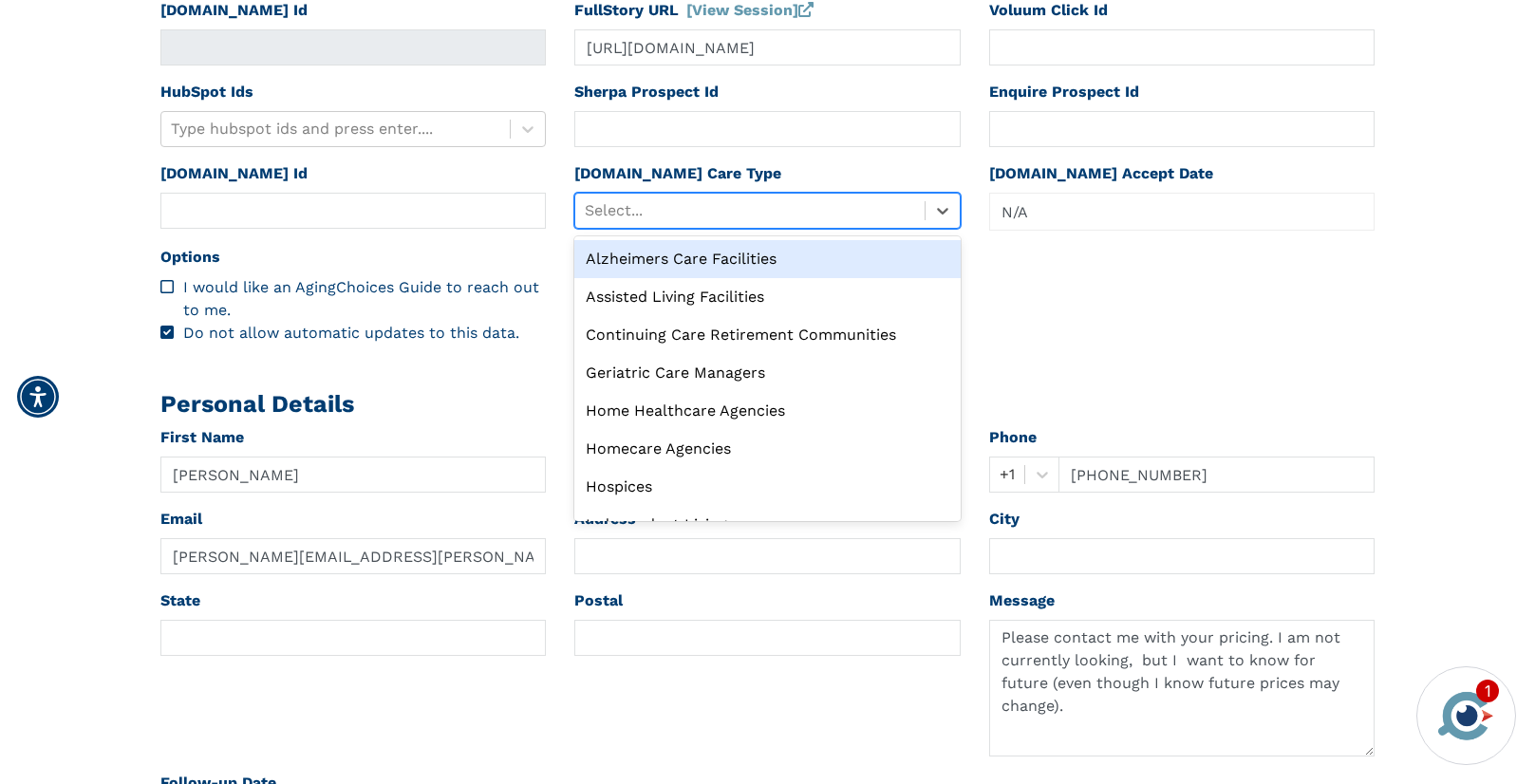
click at [682, 209] on div at bounding box center [750, 210] width 330 height 27
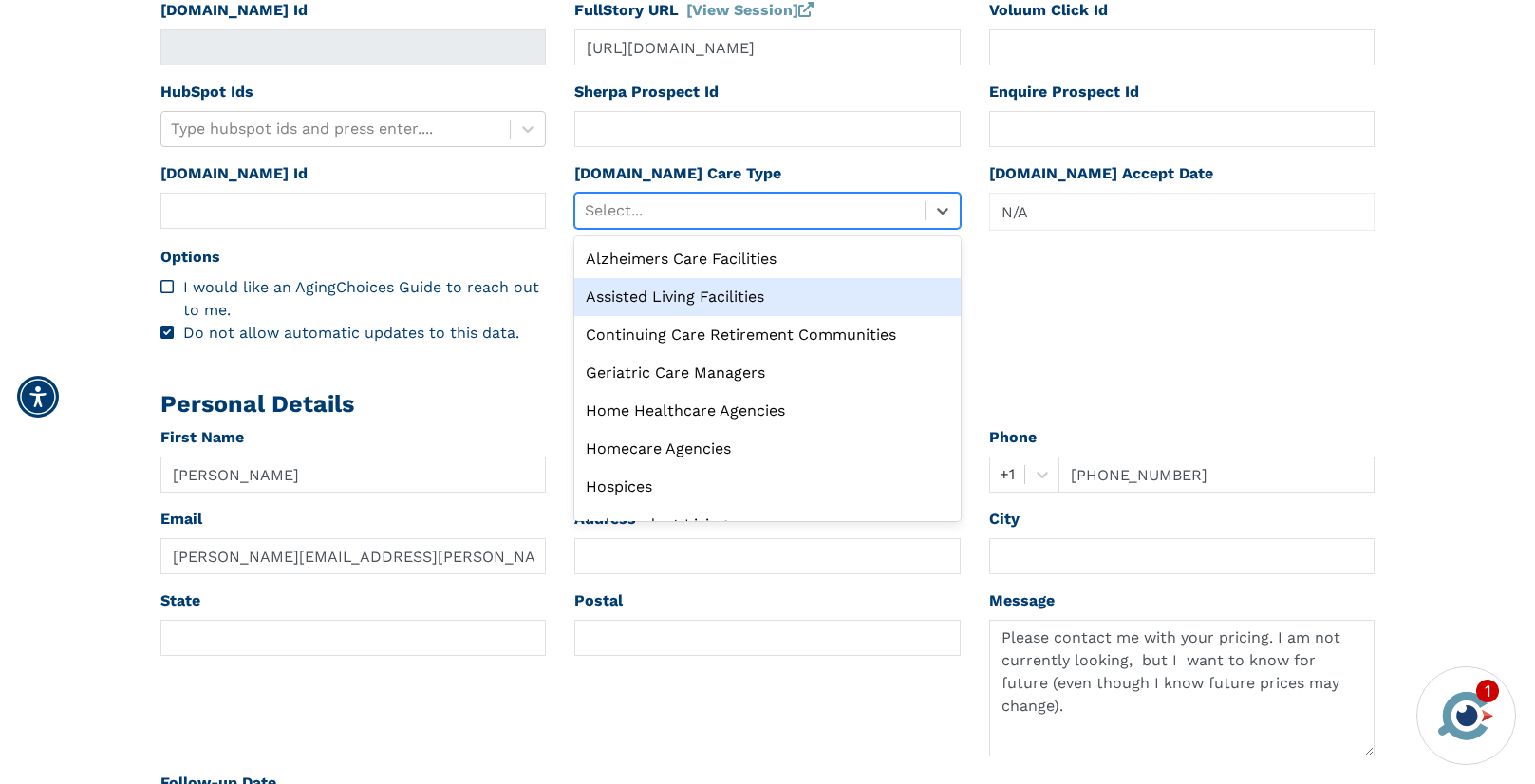
click at [687, 300] on div "Assisted Living Facilities" at bounding box center [767, 297] width 386 height 38
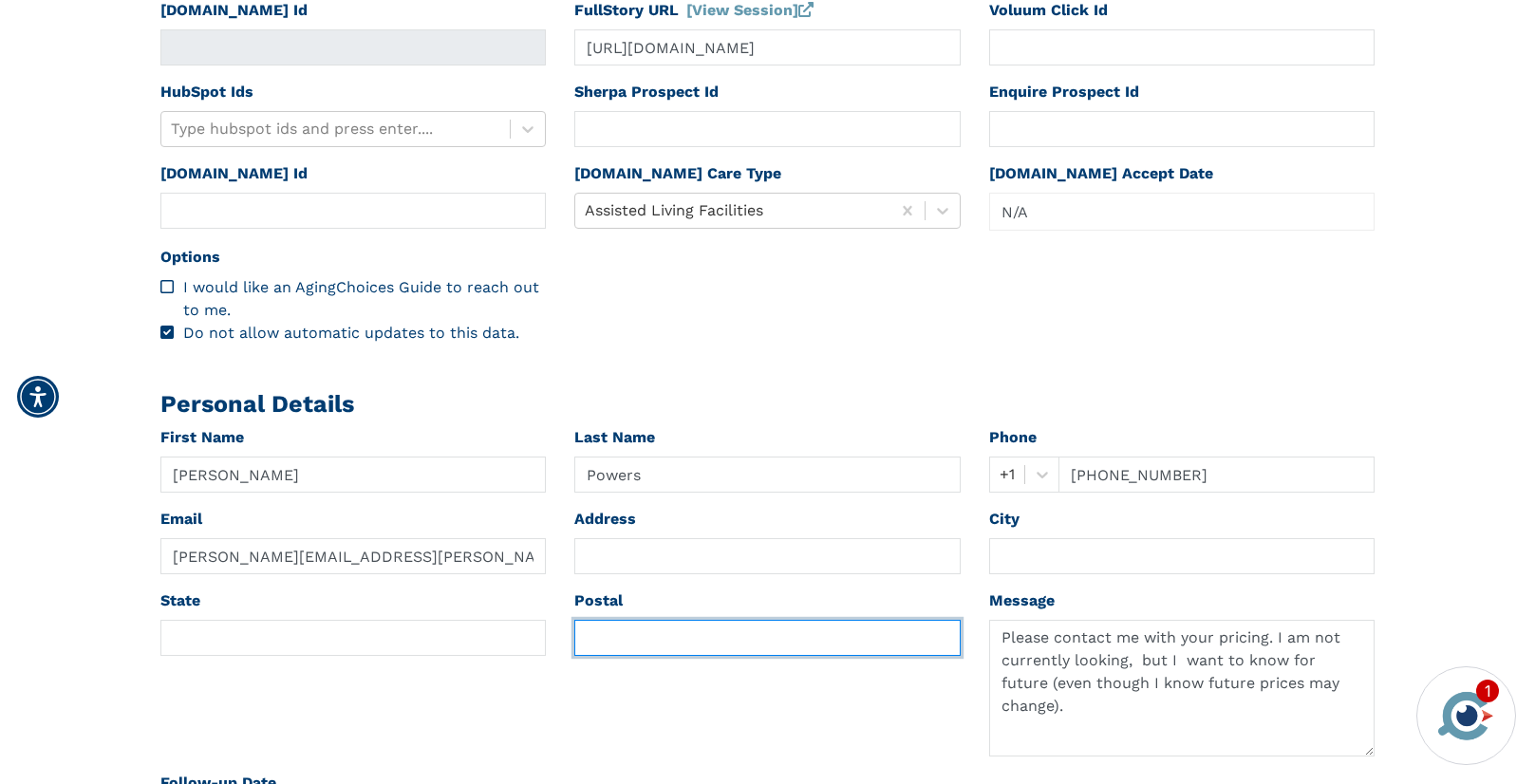
click at [670, 636] on input "text" at bounding box center [767, 638] width 386 height 37
paste input "90680"
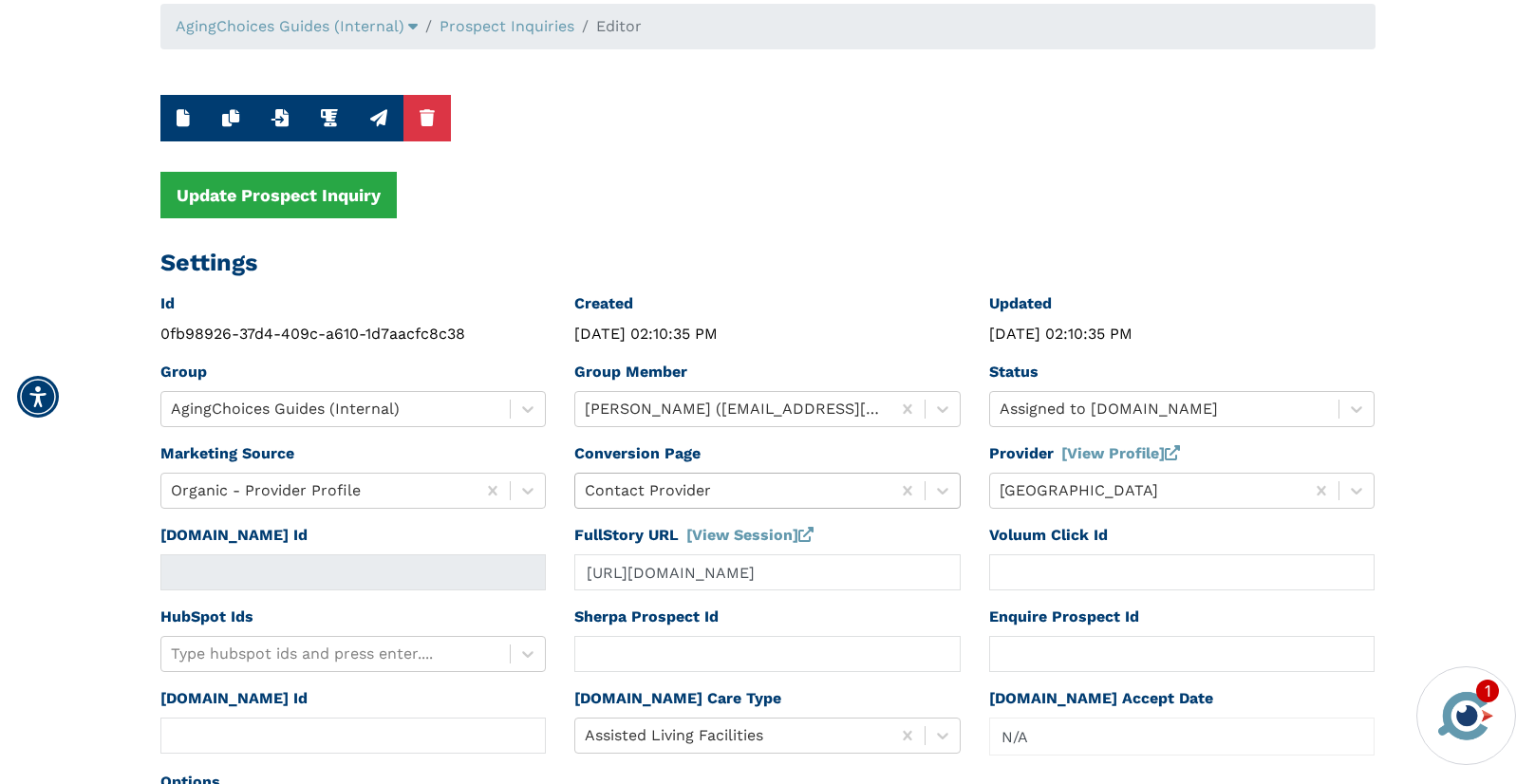
scroll to position [0, 0]
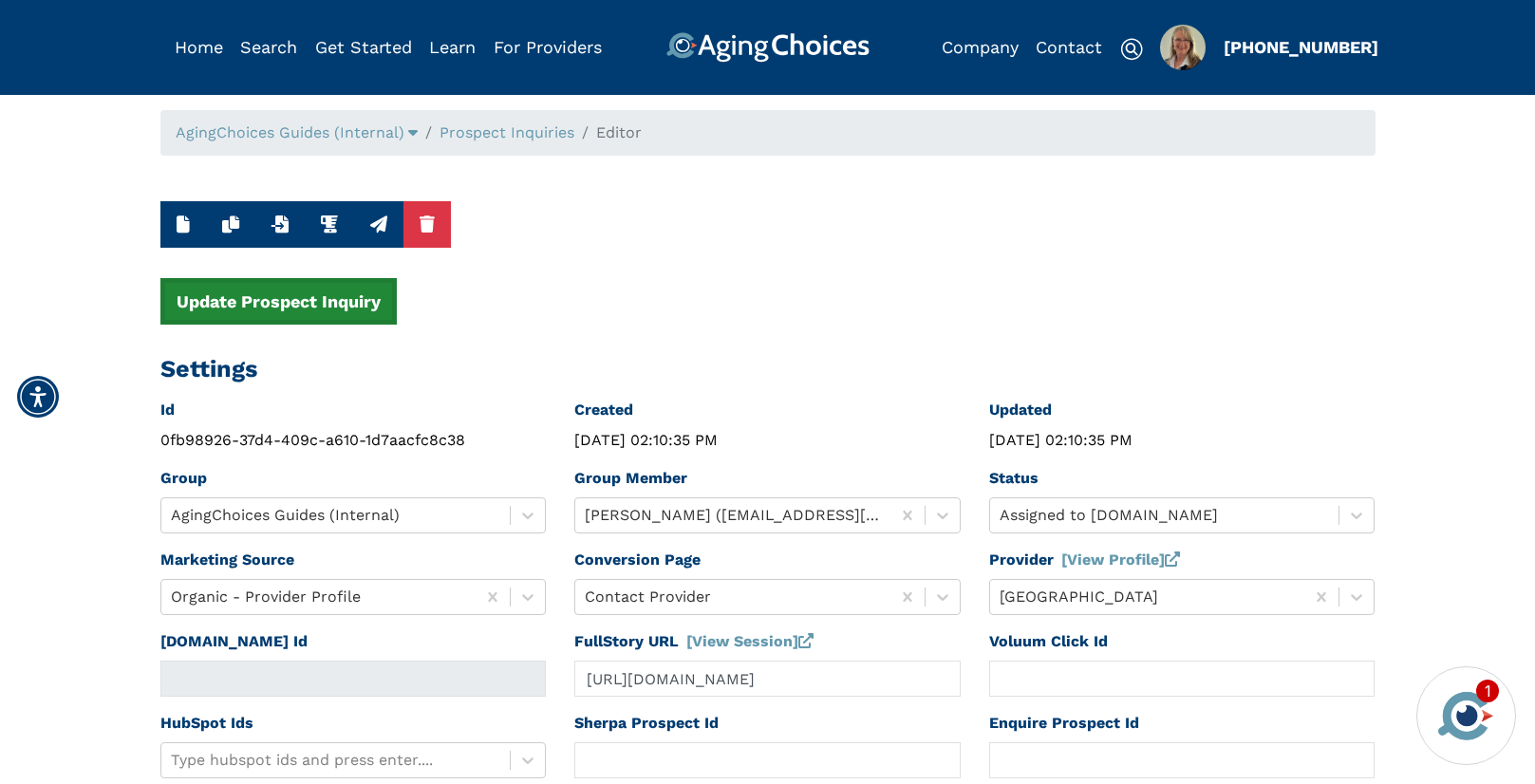
type input "90680"
click at [280, 304] on button "Update Prospect Inquiry" at bounding box center [278, 301] width 236 height 46
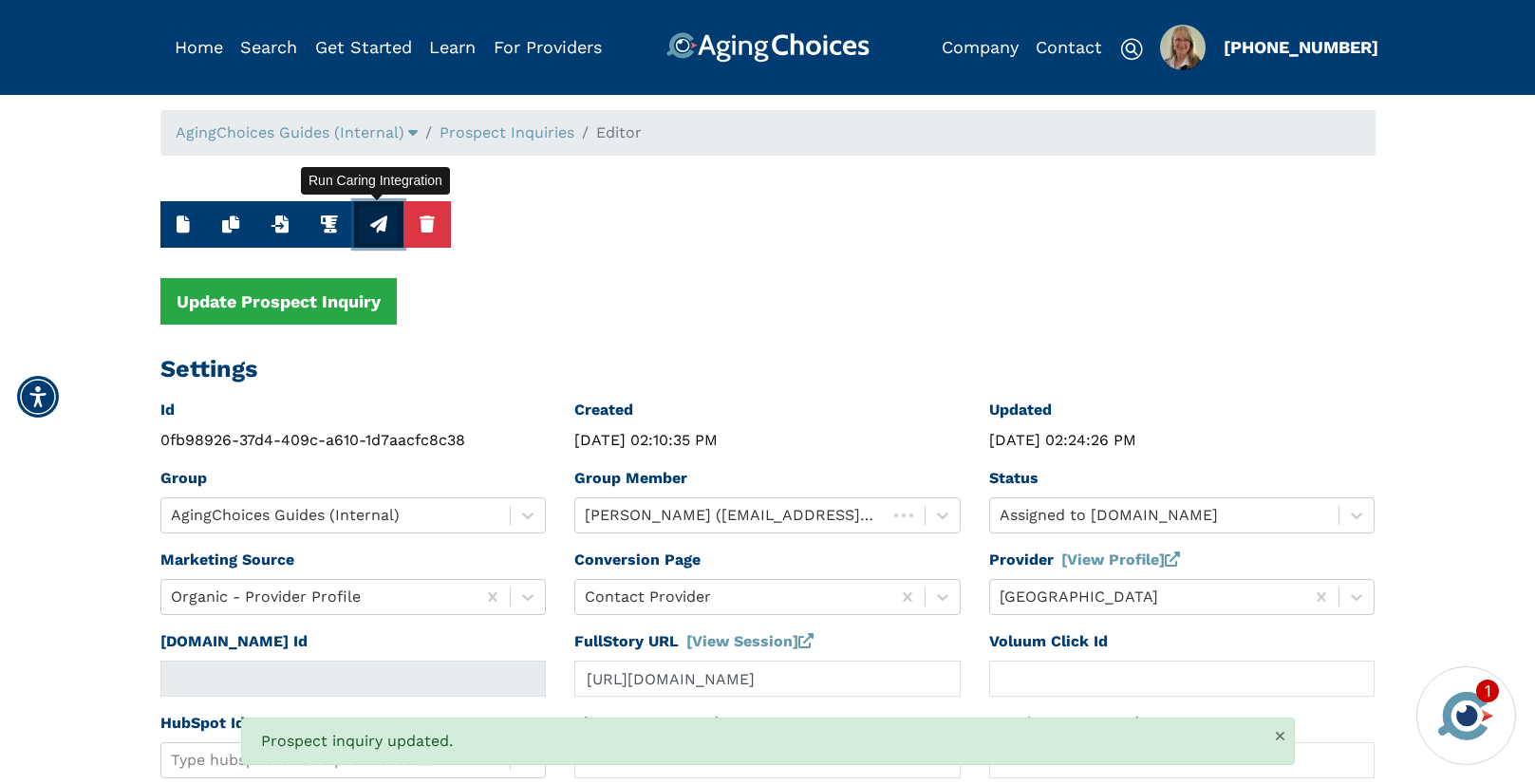
click at [380, 223] on icon "button" at bounding box center [378, 223] width 17 height 17
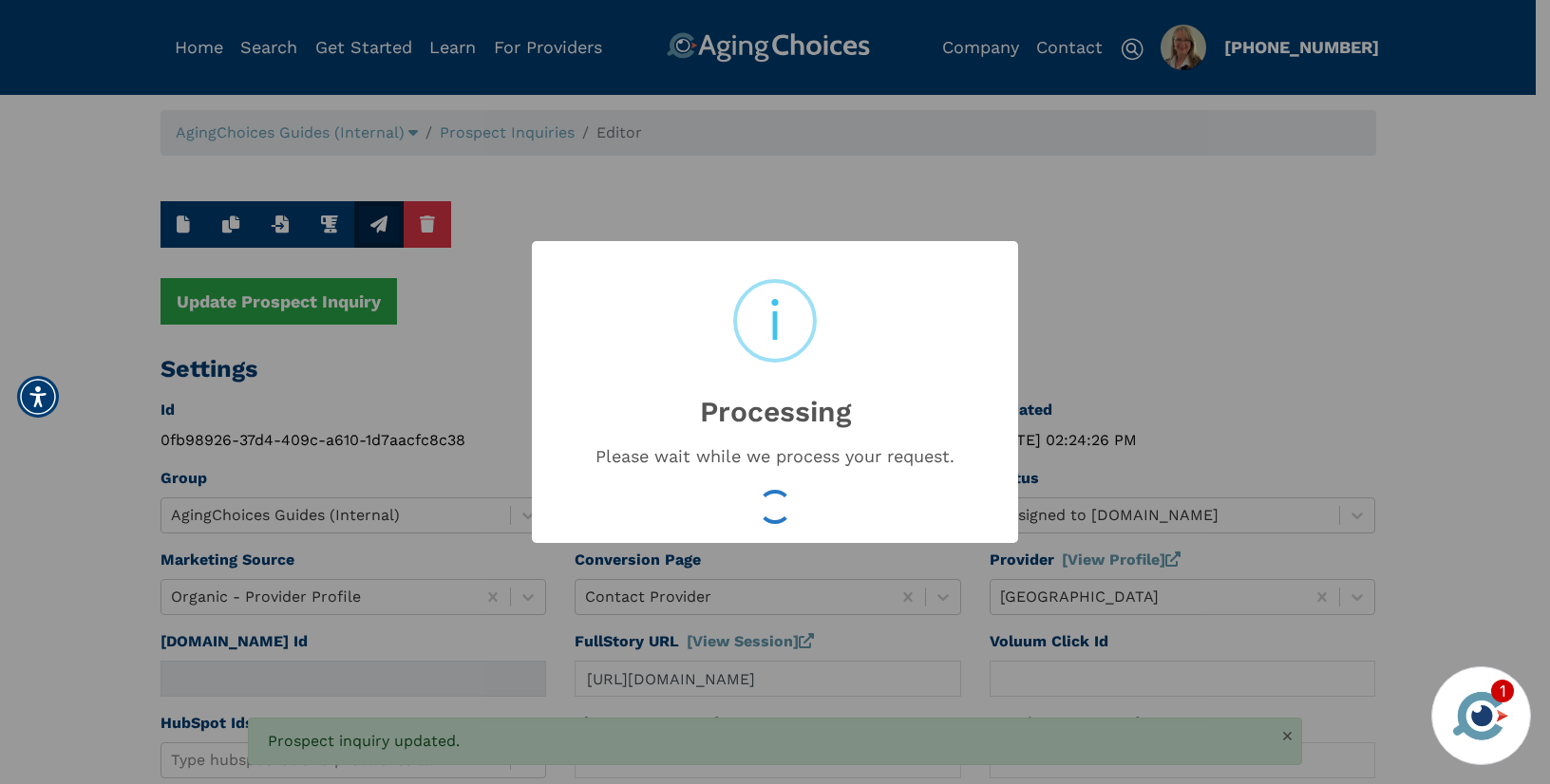
type input "16549149"
type input "Aug 20, 2025 02:24:29 PM"
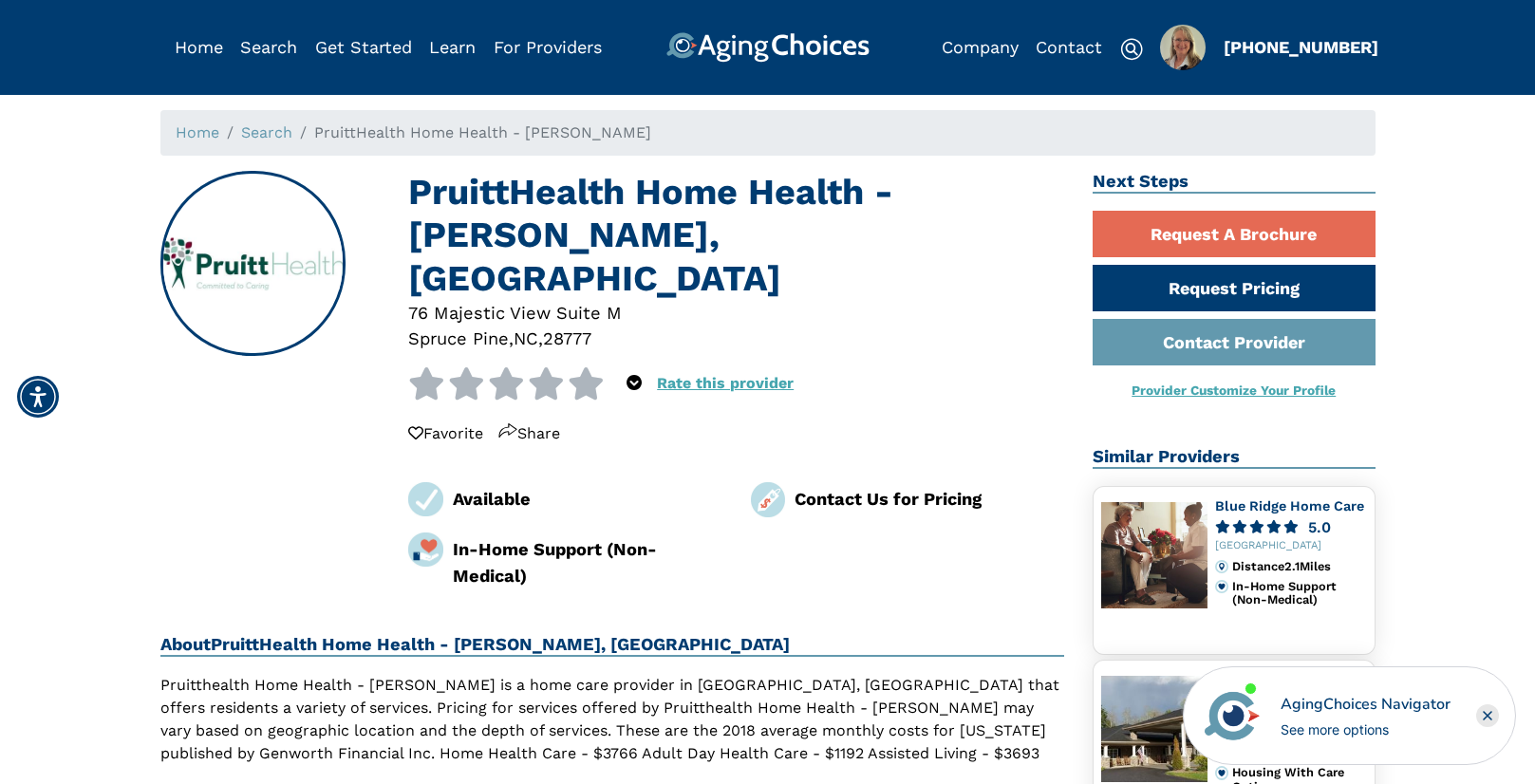
click at [573, 326] on div "28777" at bounding box center [567, 339] width 48 height 26
copy div "28777"
click at [585, 196] on h1 "PruittHealth Home Health - Mitchell, Spruce Pine NC" at bounding box center [736, 235] width 656 height 129
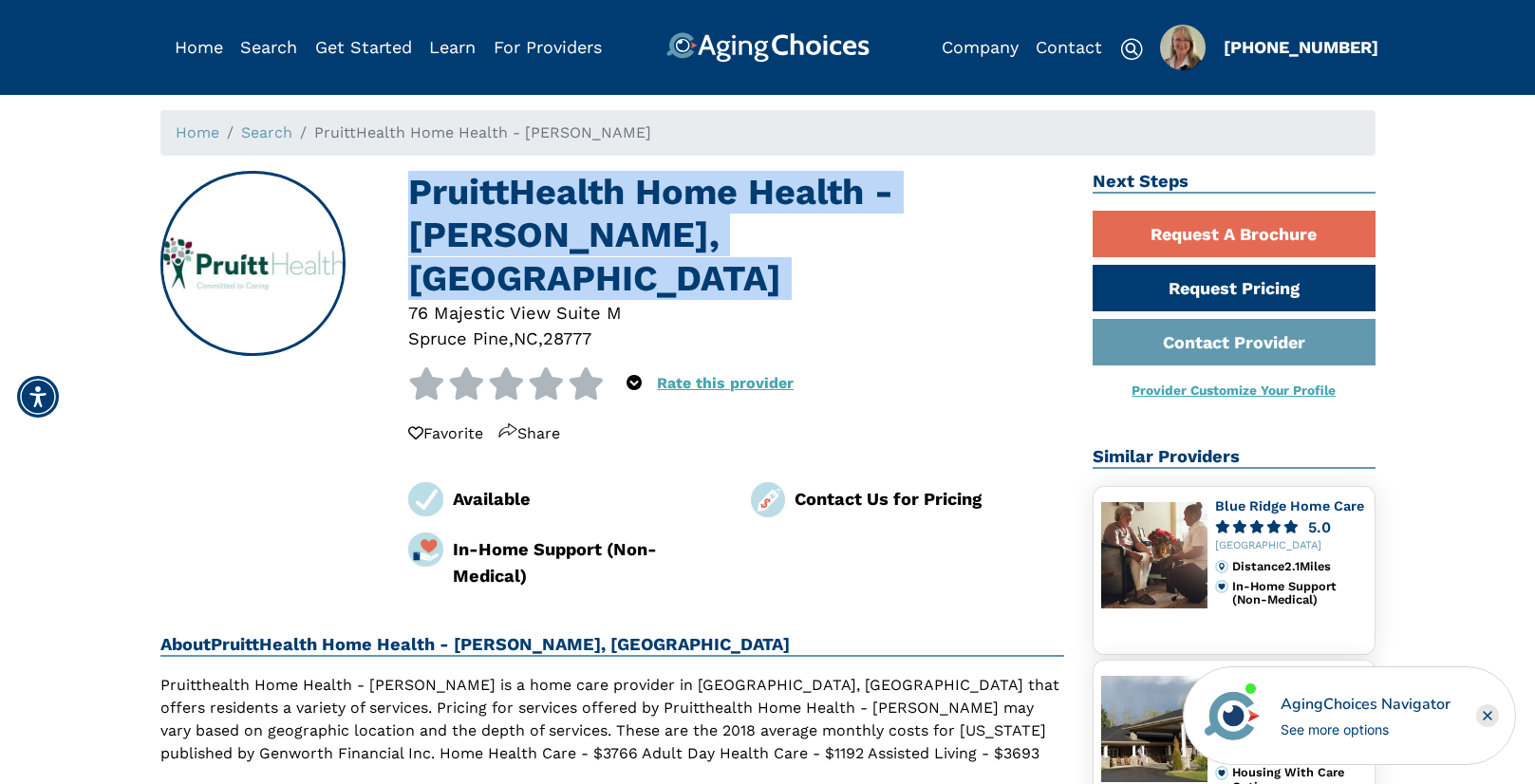
click at [585, 196] on h1 "PruittHealth Home Health - Mitchell, Spruce Pine NC" at bounding box center [736, 235] width 656 height 129
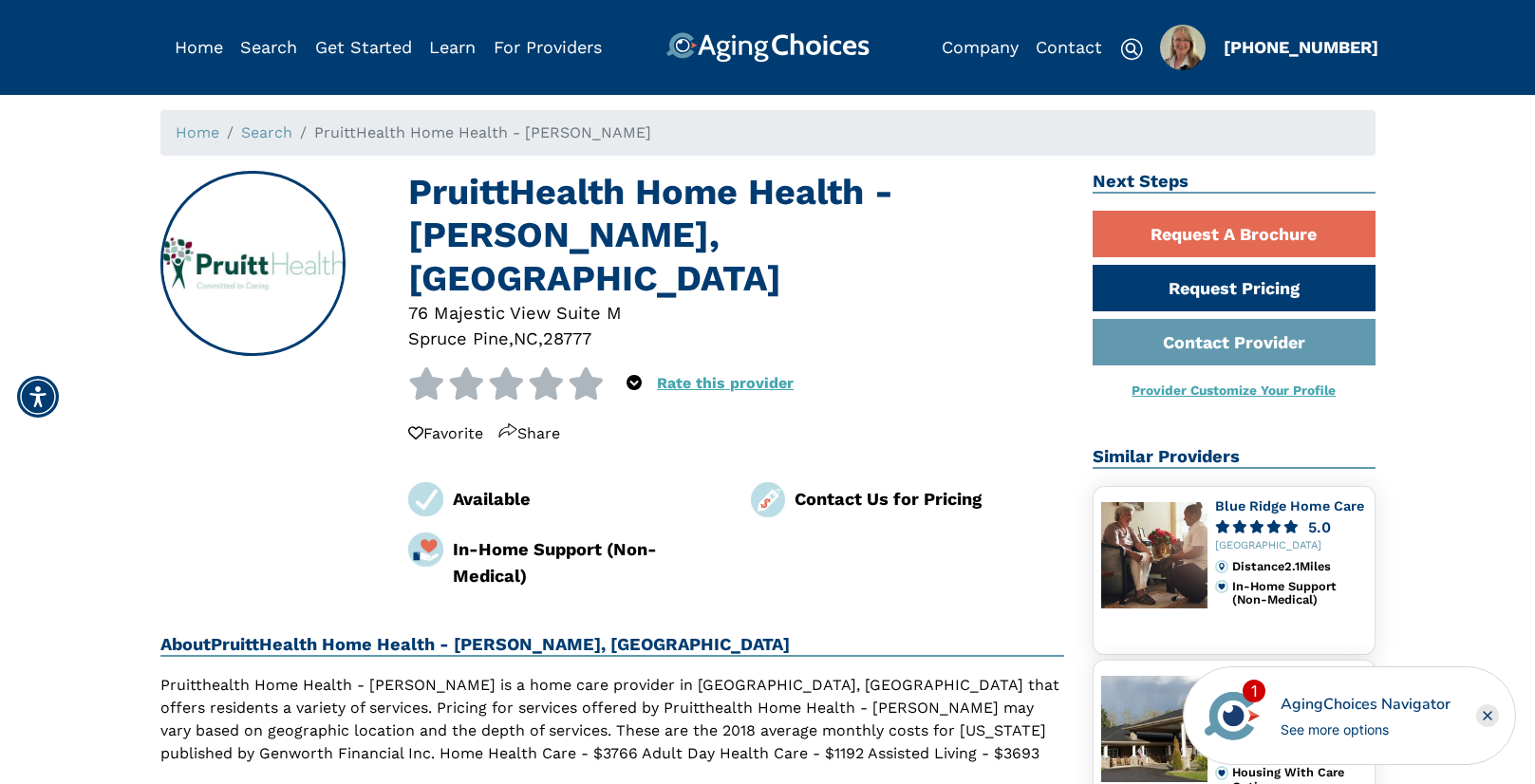
click at [578, 326] on div "28777" at bounding box center [567, 339] width 48 height 26
copy div "28777"
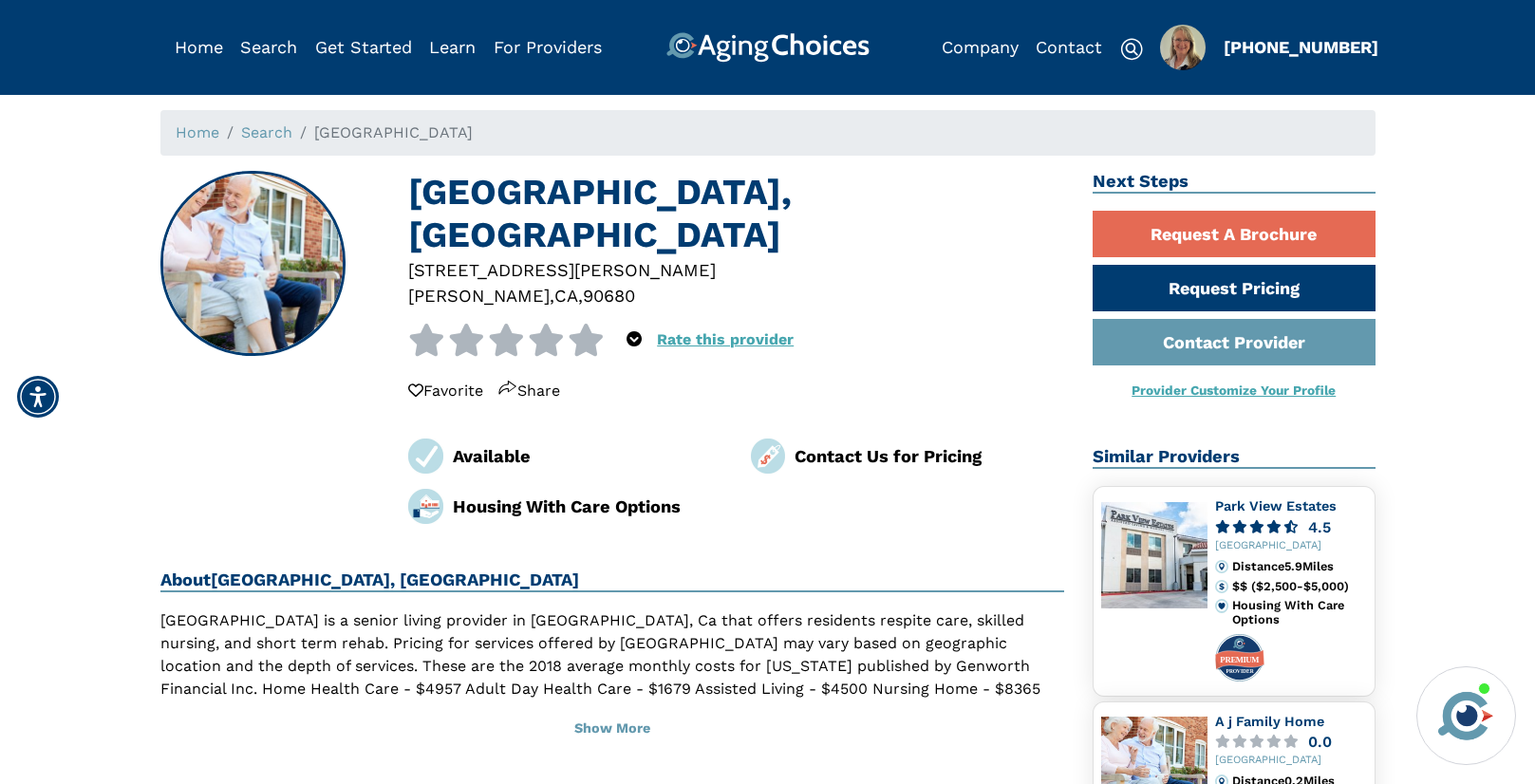
click at [583, 282] on div "90680" at bounding box center [608, 295] width 52 height 26
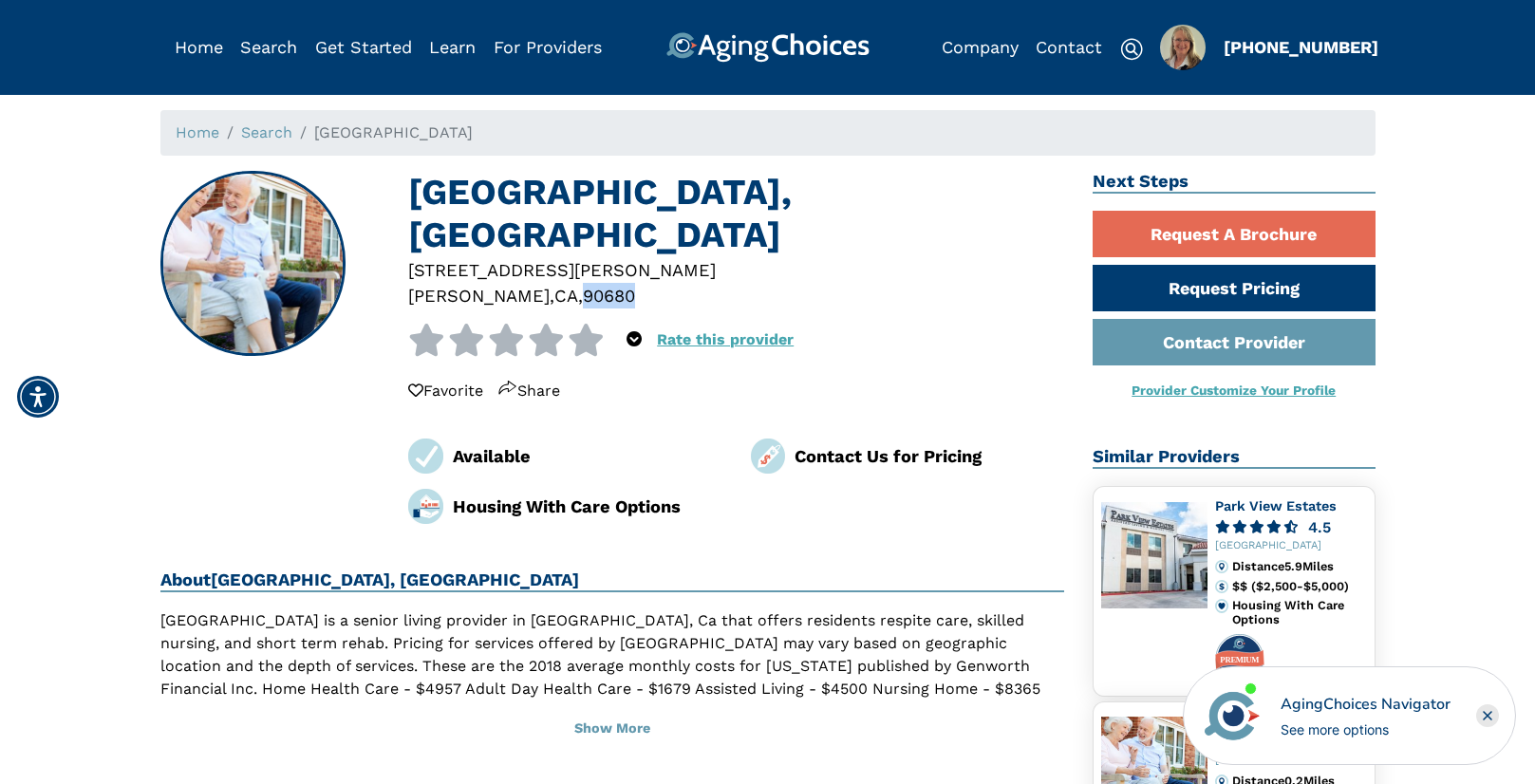
copy div "90680"
